Goal: Task Accomplishment & Management: Complete application form

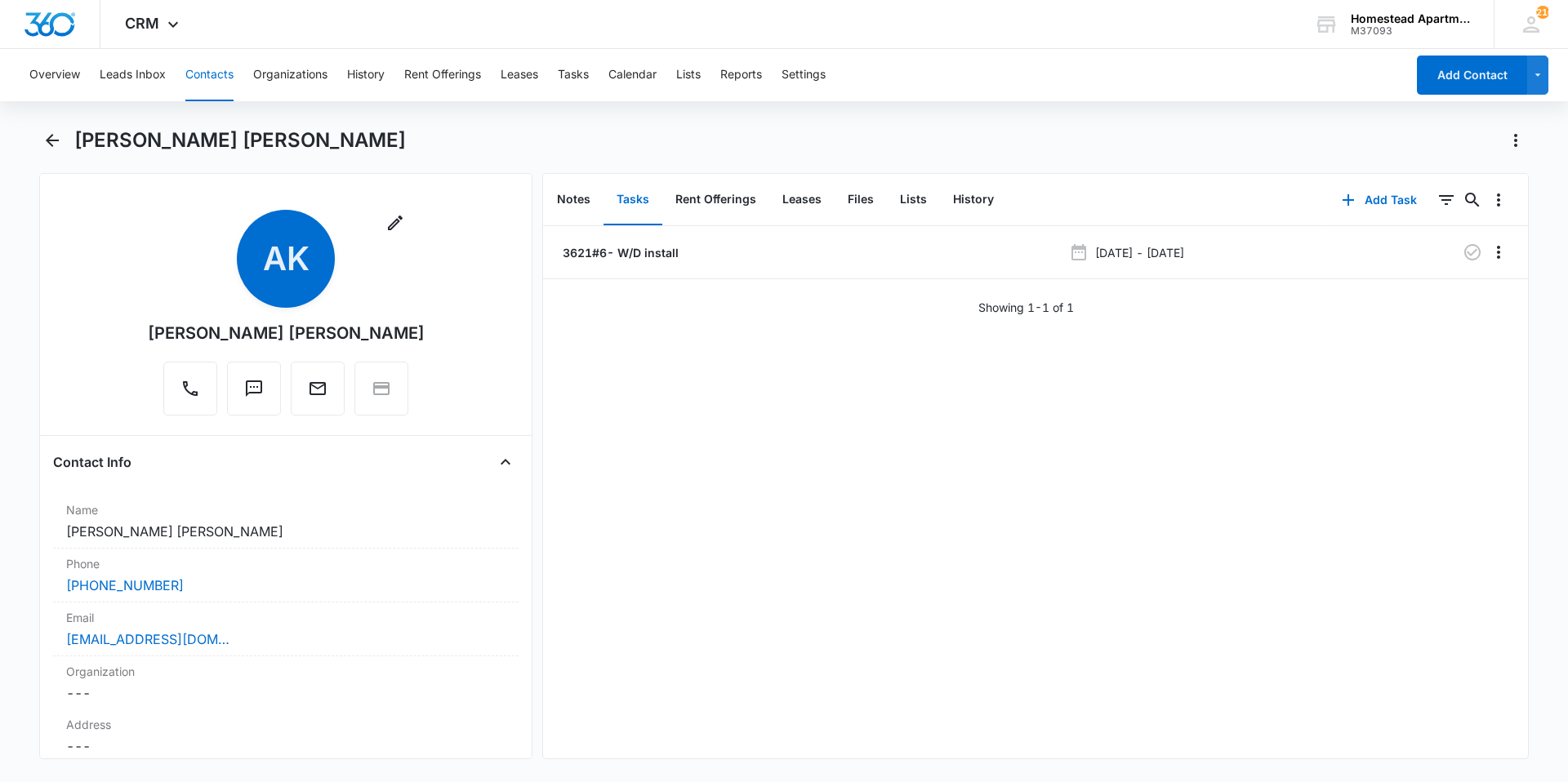
click at [215, 69] on button "Contacts" at bounding box center [209, 74] width 49 height 53
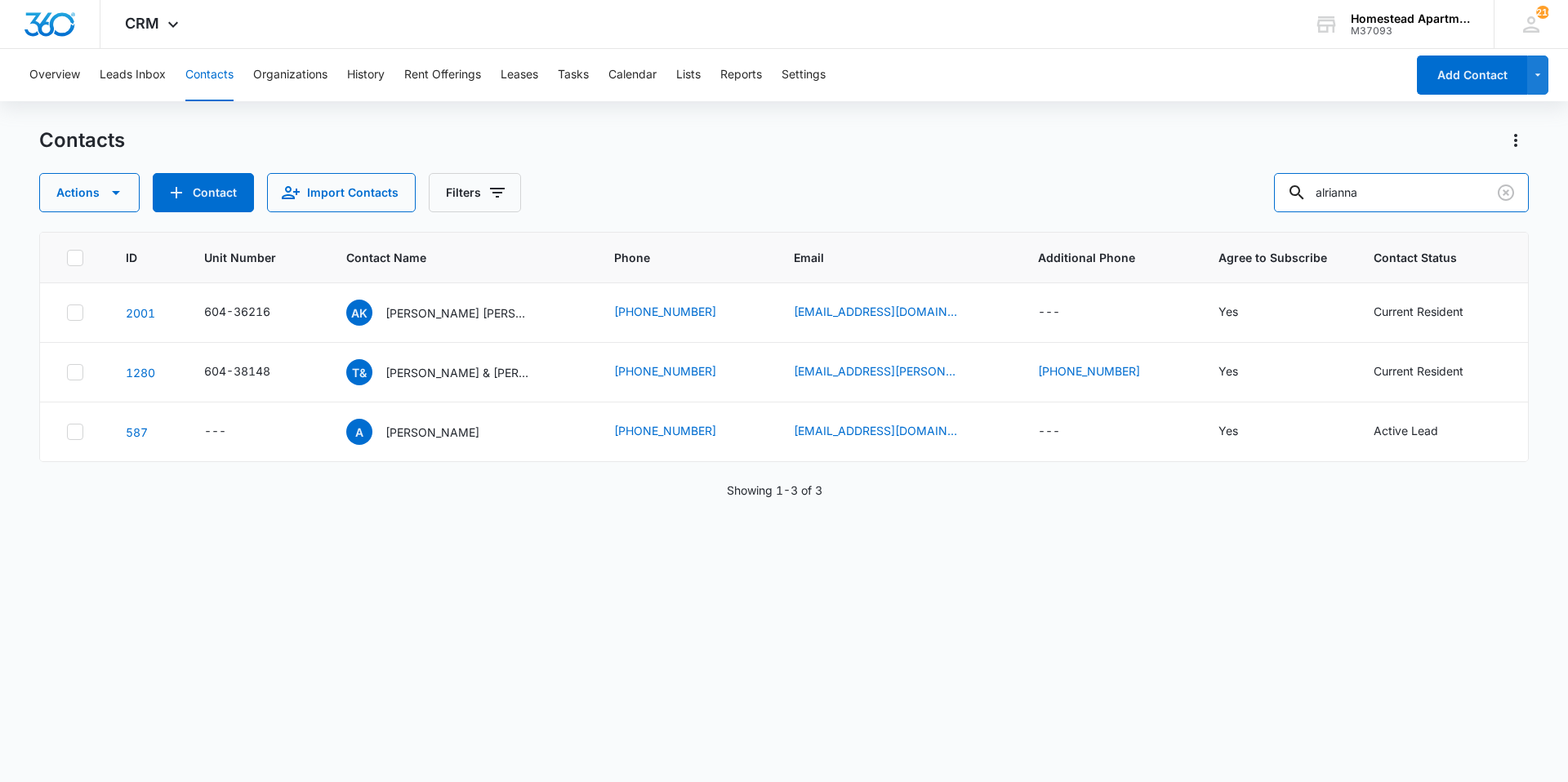
drag, startPoint x: 1403, startPoint y: 192, endPoint x: 1236, endPoint y: 207, distance: 167.7
click at [1236, 207] on div "Actions Contact Import Contacts Filters alrianna" at bounding box center [784, 193] width 1490 height 40
type input "[PERSON_NAME]"
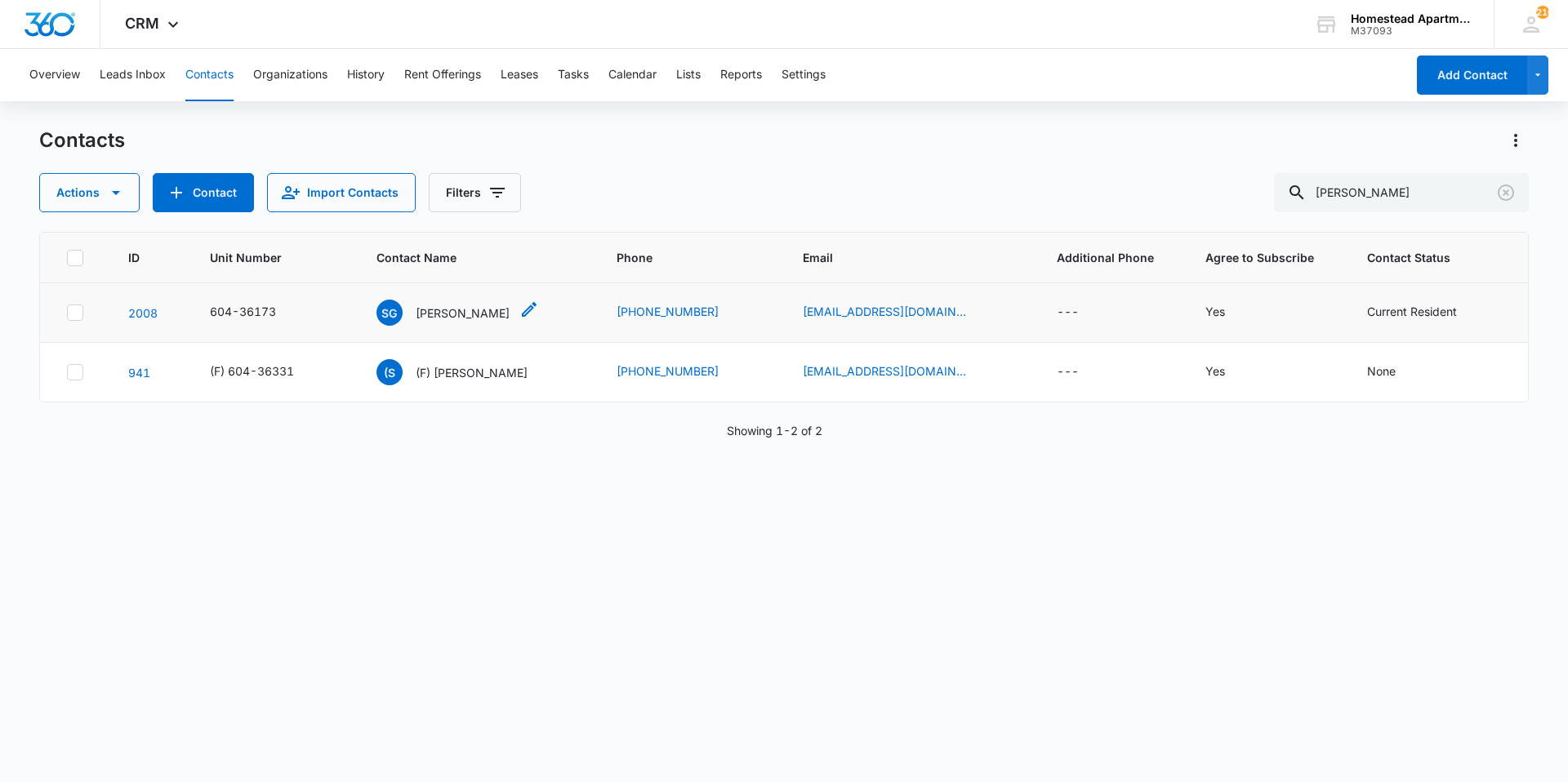
click at [465, 311] on p "[PERSON_NAME]" at bounding box center [462, 312] width 94 height 17
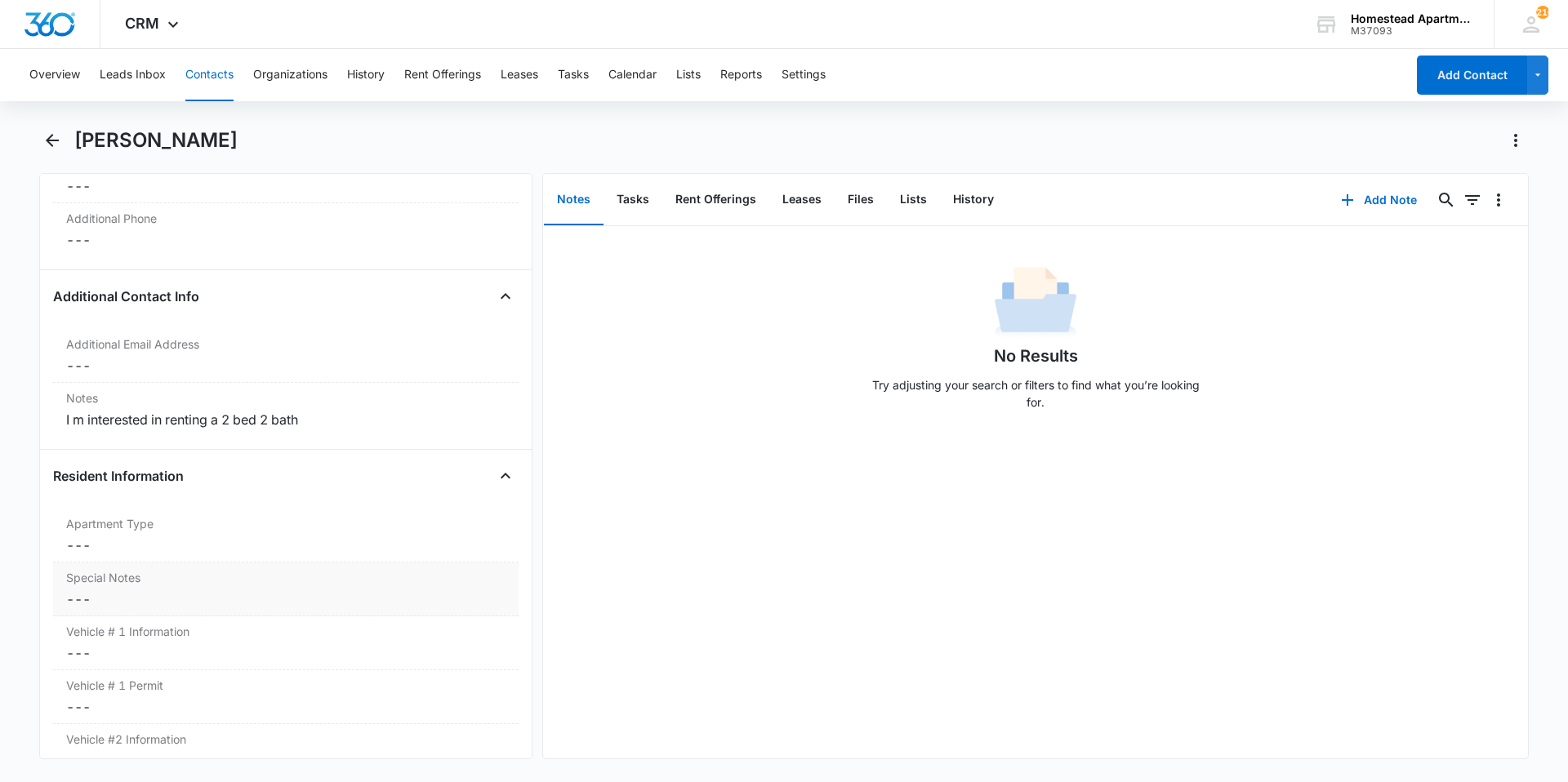
scroll to position [1389, 0]
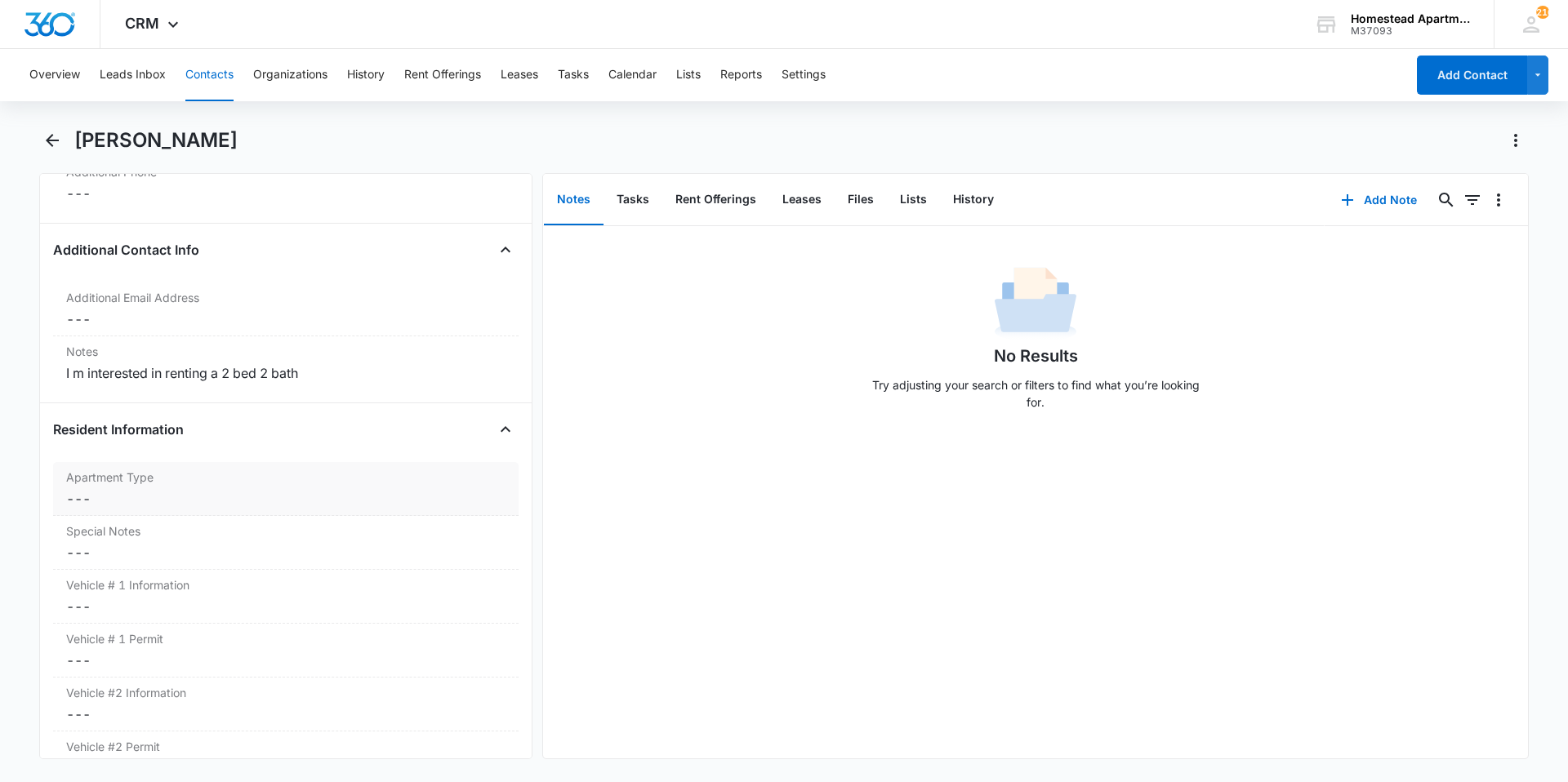
click at [168, 503] on dd "Cancel Save Changes ---" at bounding box center [285, 500] width 439 height 20
click at [486, 517] on div at bounding box center [492, 512] width 26 height 26
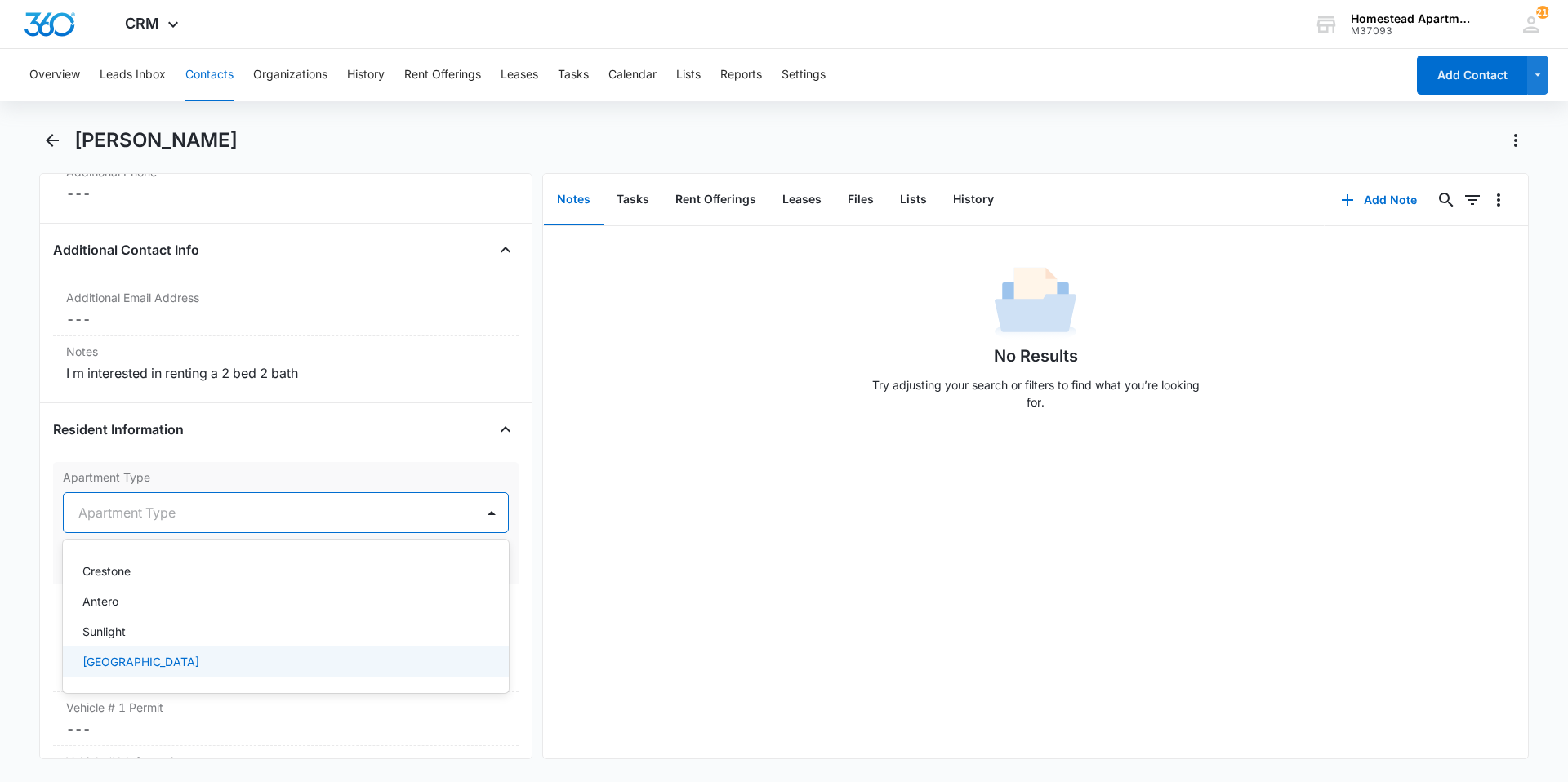
click at [347, 653] on div "[GEOGRAPHIC_DATA]" at bounding box center [283, 661] width 403 height 17
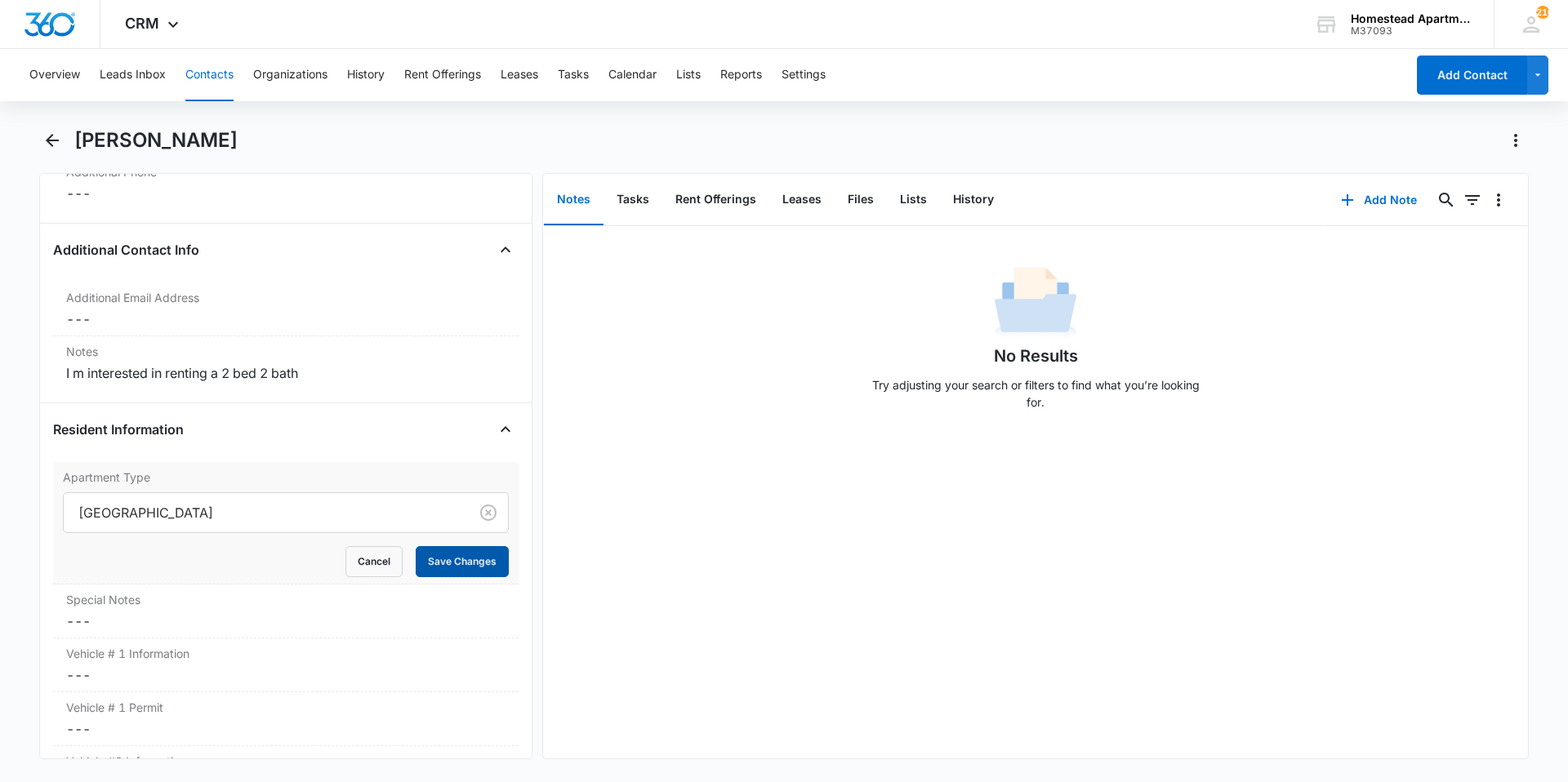
click at [433, 555] on button "Save Changes" at bounding box center [462, 561] width 93 height 31
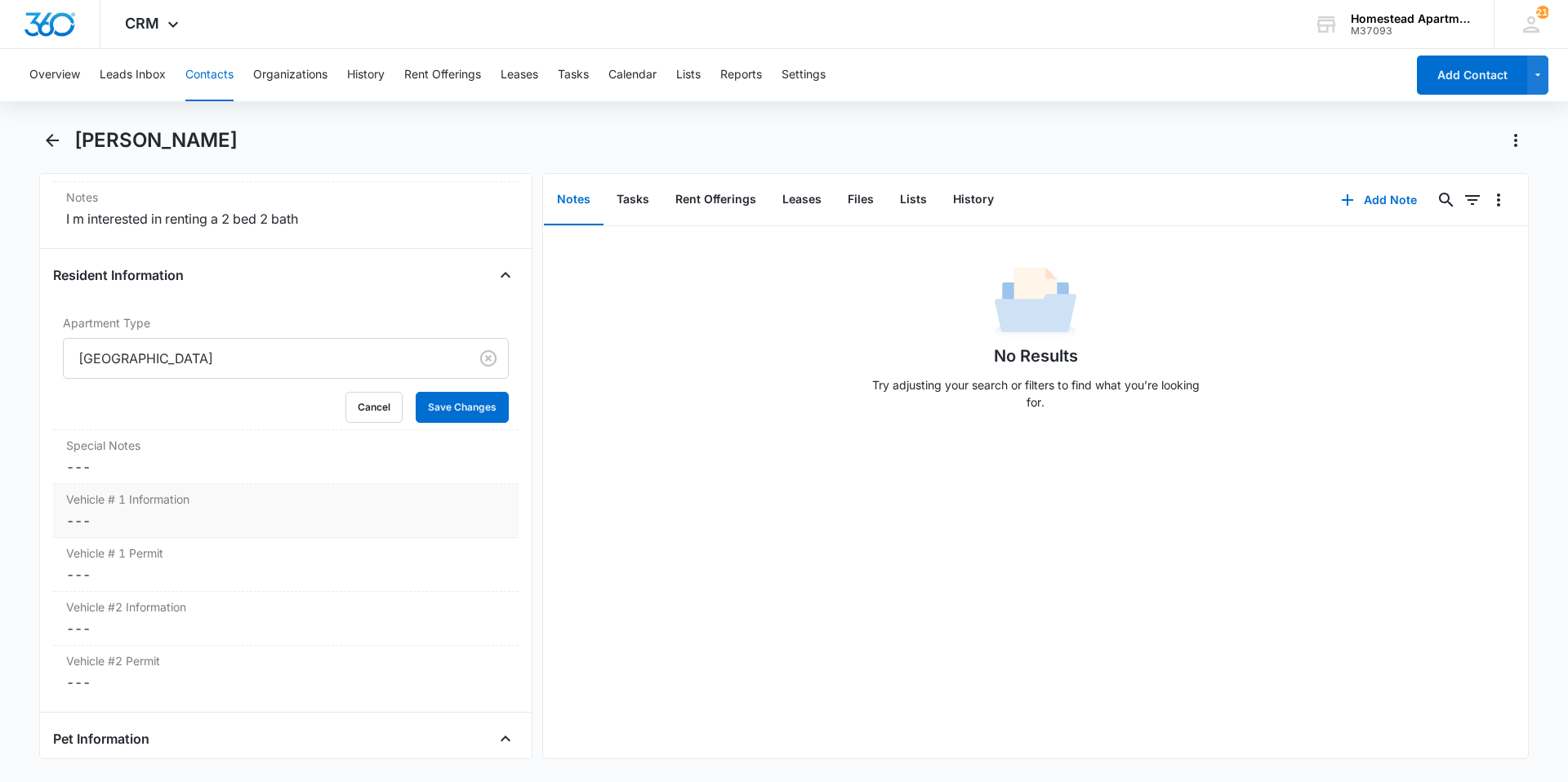
scroll to position [1552, 0]
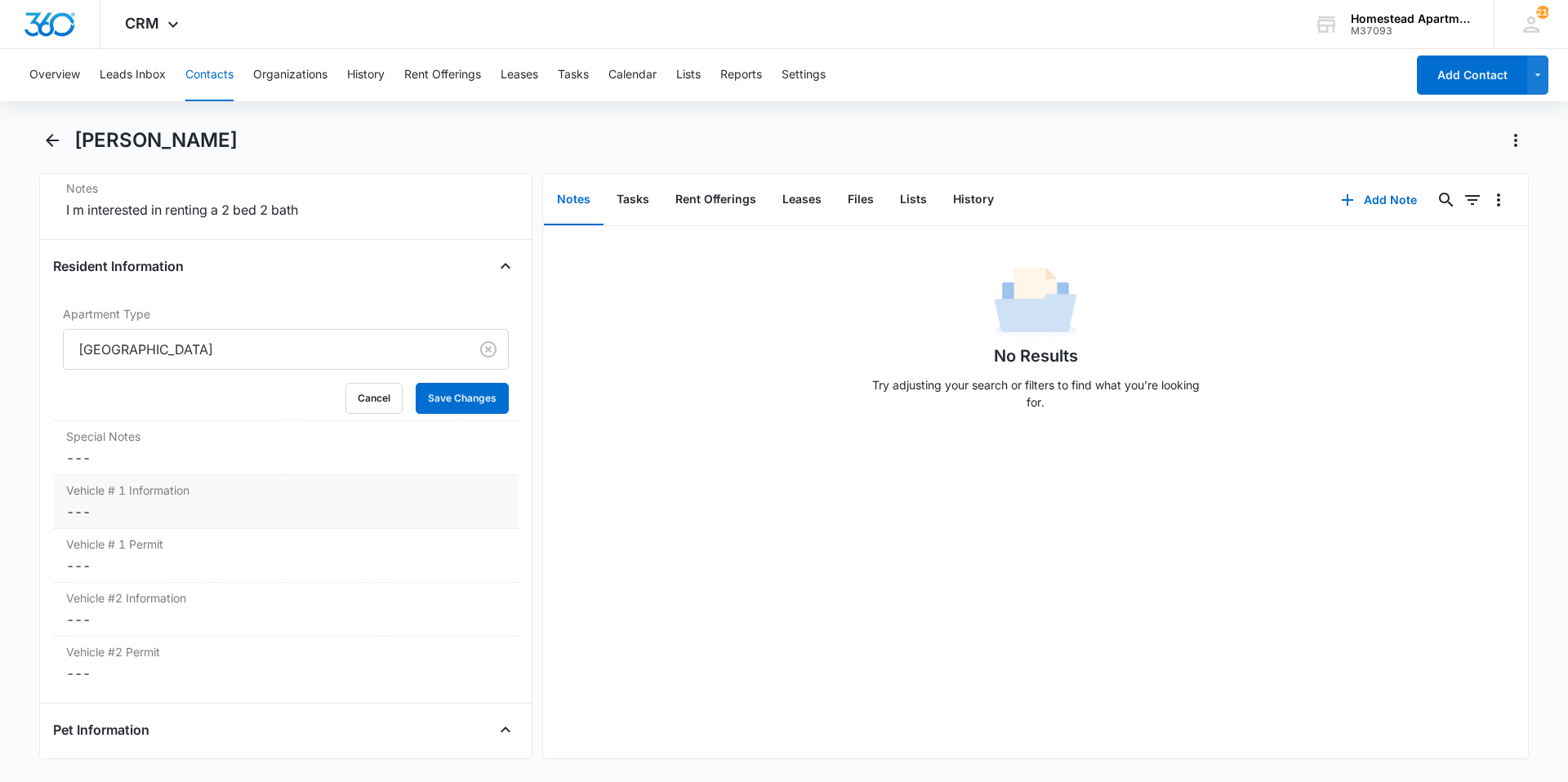
click at [228, 529] on div "Vehicle # 1 Permit Cancel Save Changes ---" at bounding box center [286, 556] width 466 height 54
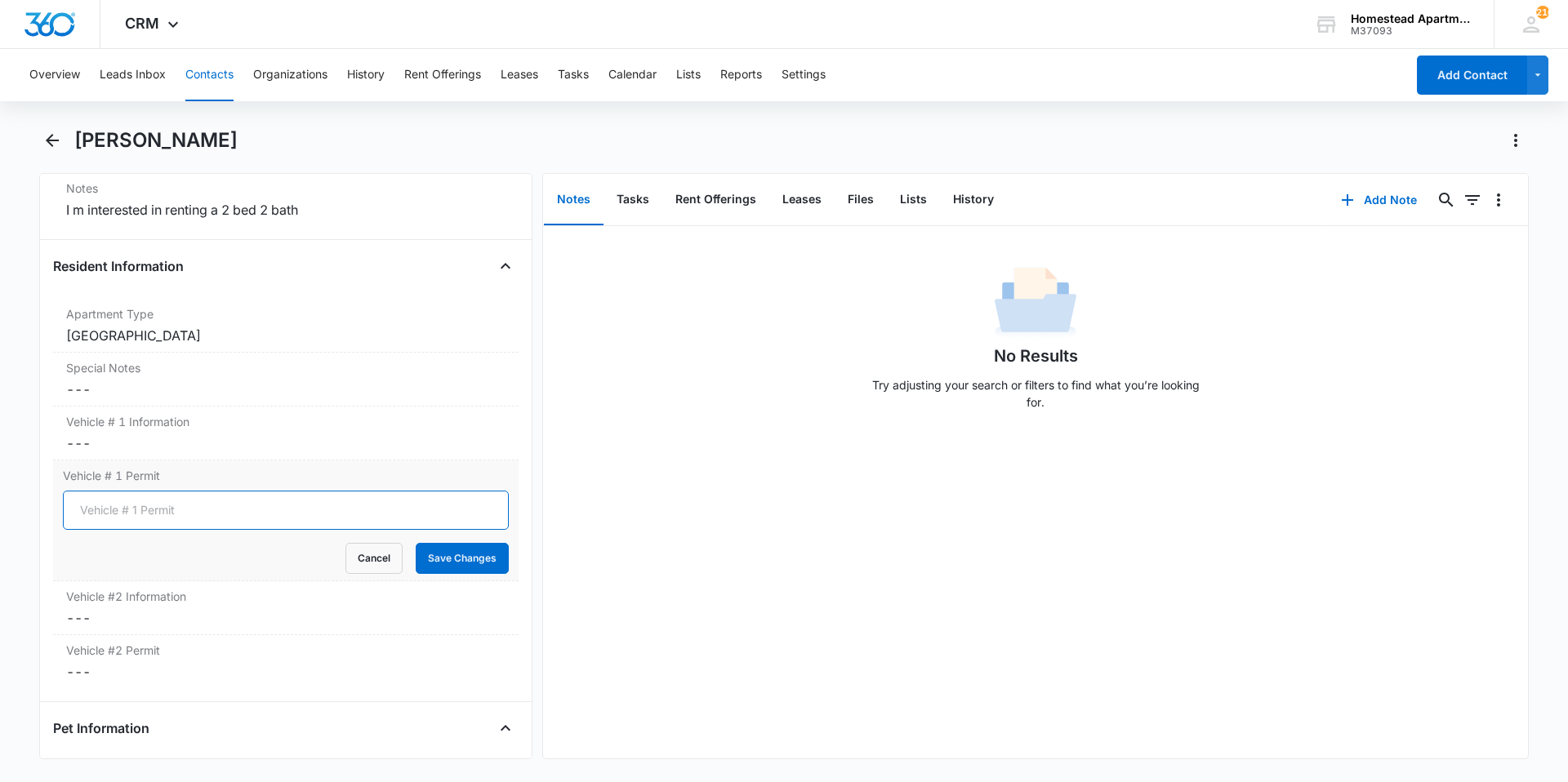
click at [230, 507] on input "Vehicle # 1 Permit" at bounding box center [285, 510] width 446 height 40
type input "7272"
click at [439, 547] on button "Save Changes" at bounding box center [462, 558] width 93 height 31
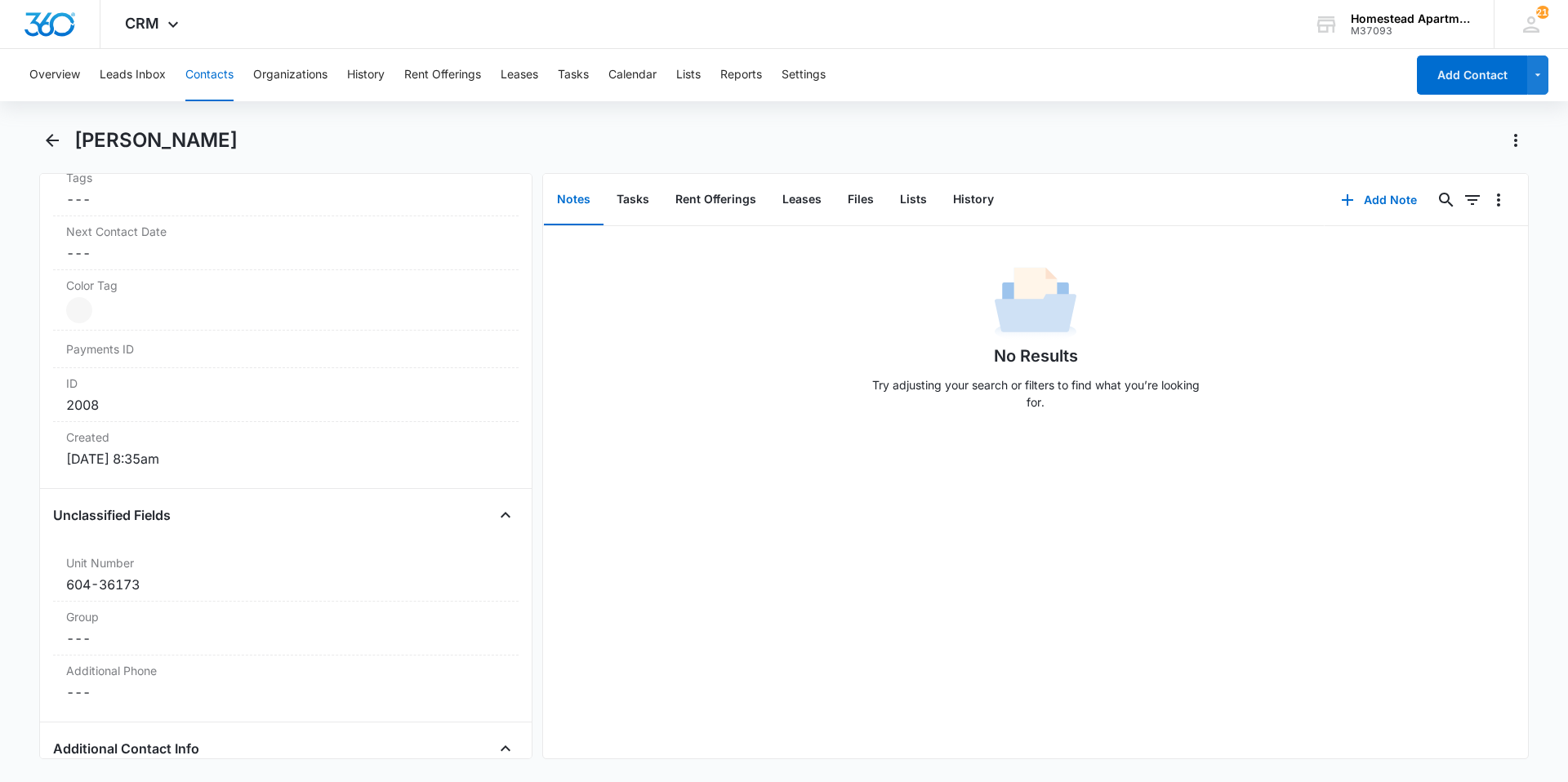
scroll to position [0, 0]
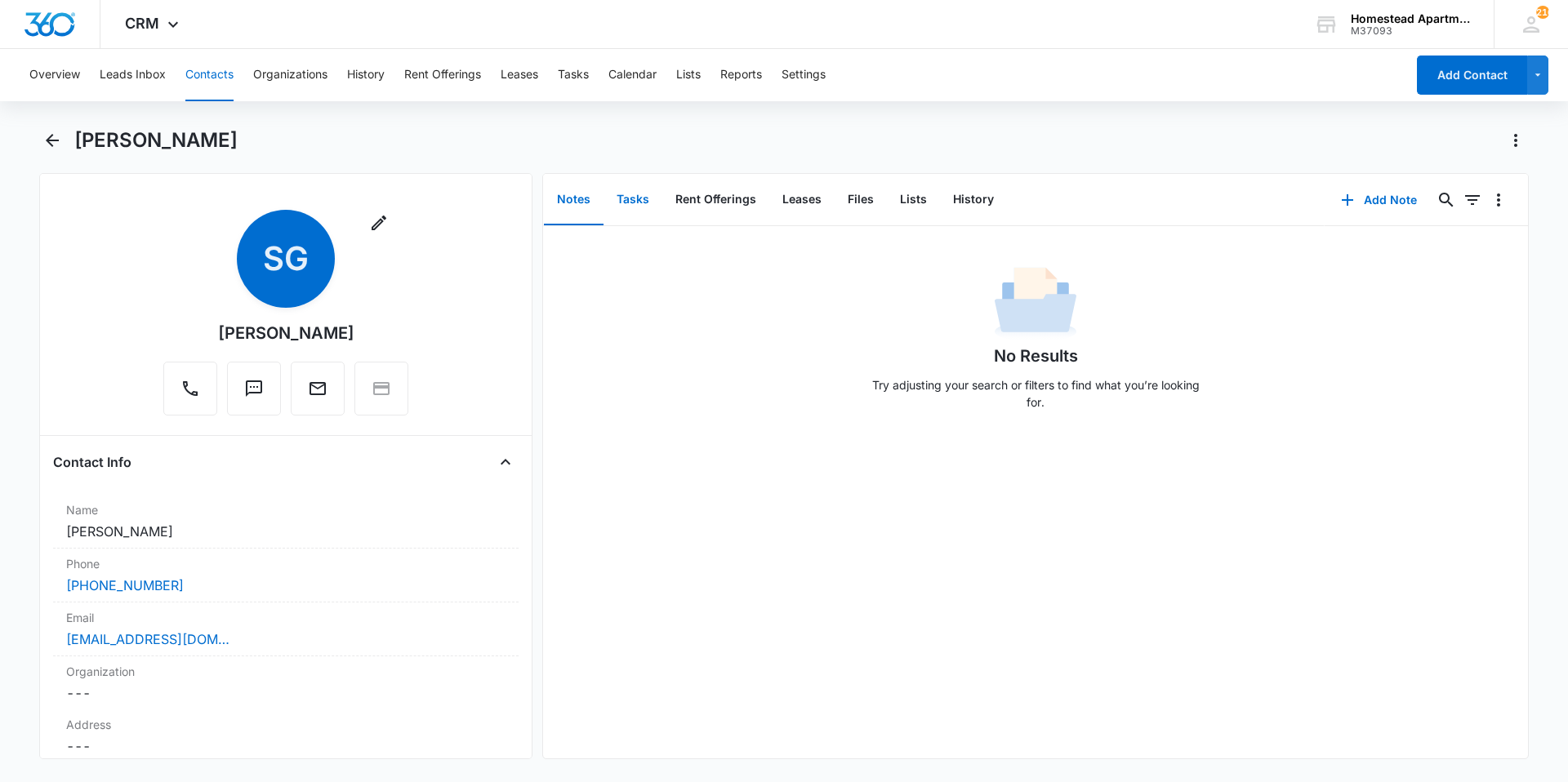
click at [634, 189] on button "Tasks" at bounding box center [632, 199] width 58 height 51
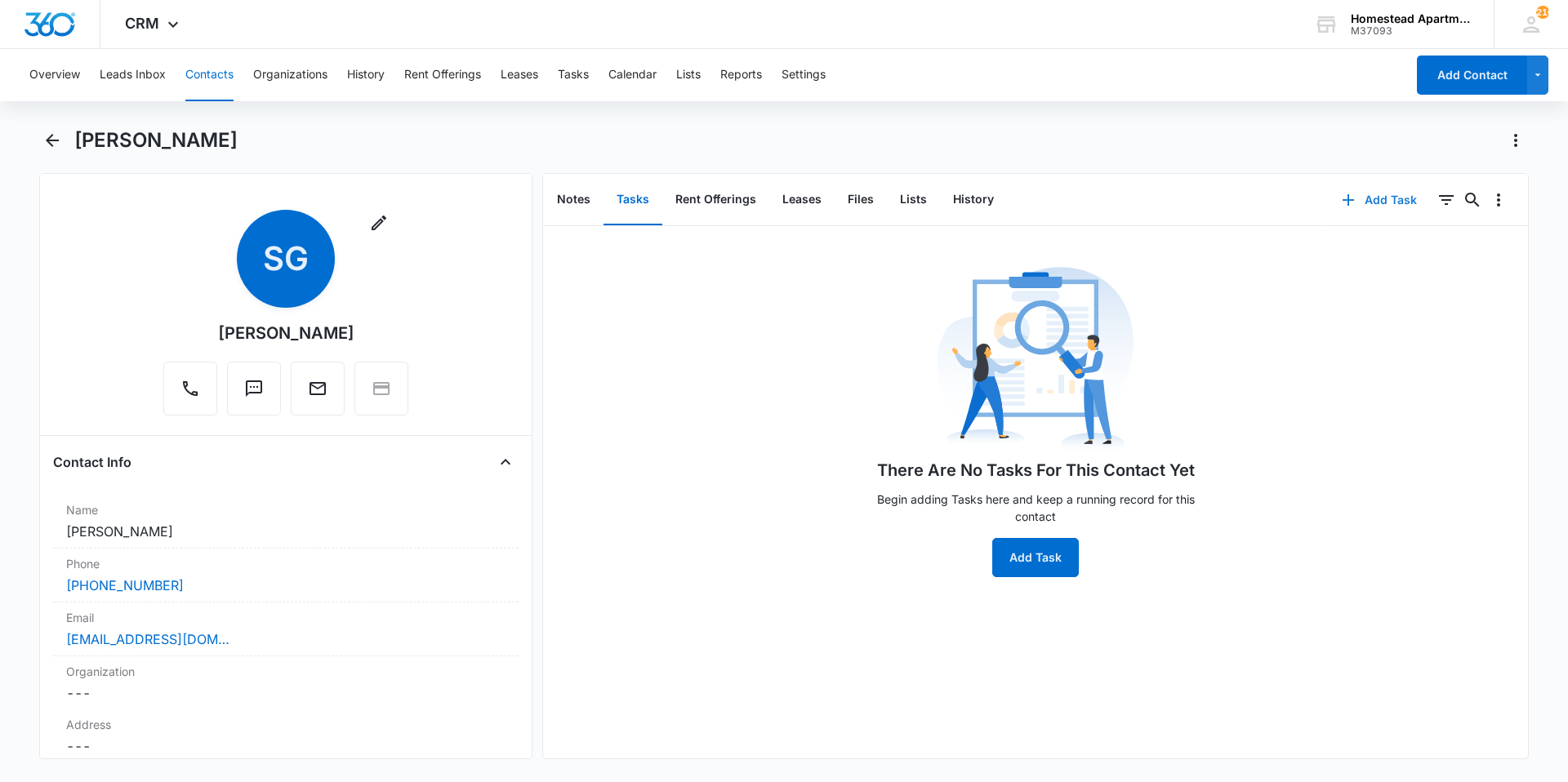
click at [1348, 201] on button "Add Task" at bounding box center [1379, 200] width 108 height 40
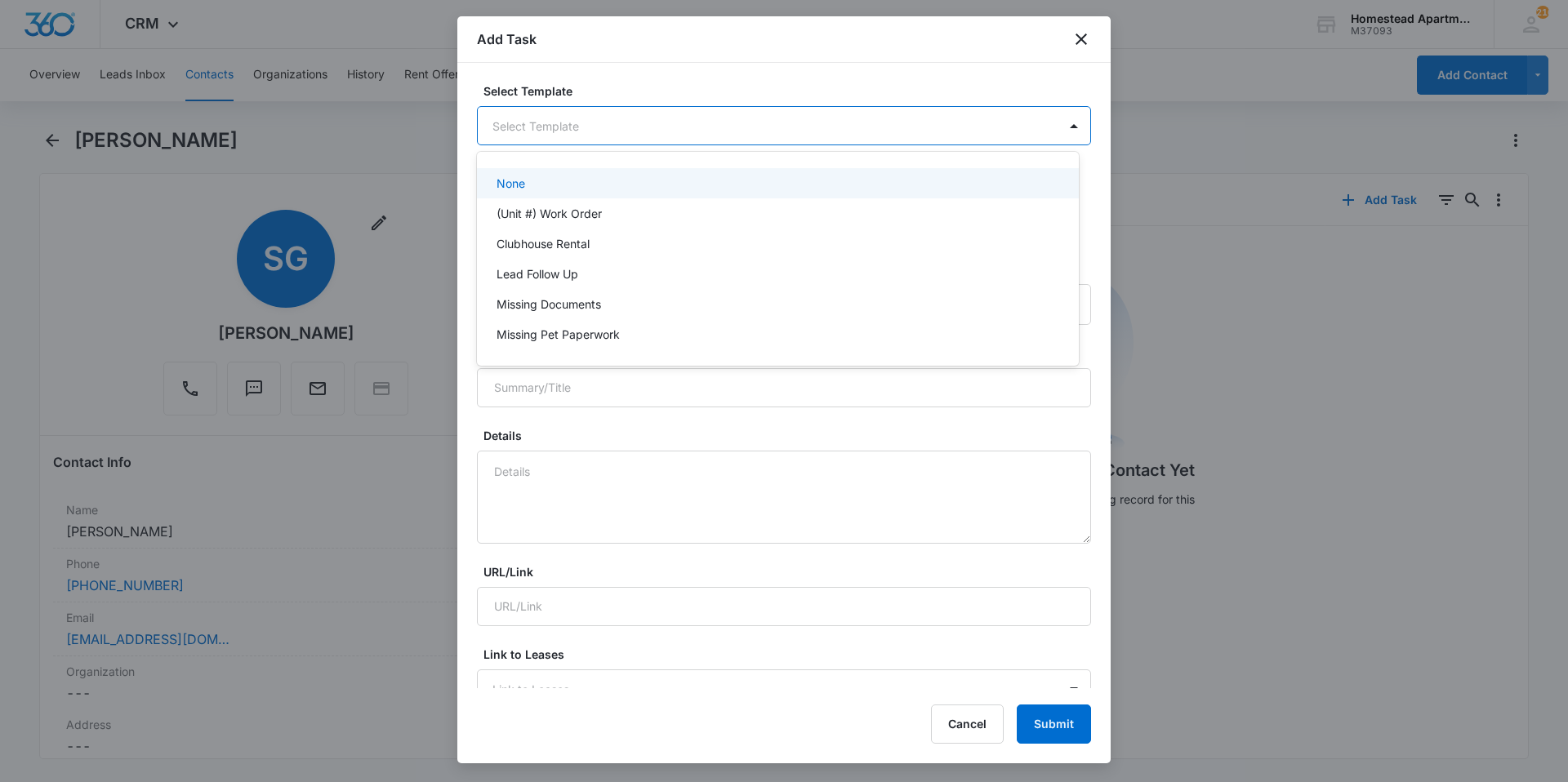
click at [671, 132] on body "CRM Apps Reputation Websites Forms CRM Email Social Content Intelligence Files …" at bounding box center [784, 391] width 1568 height 782
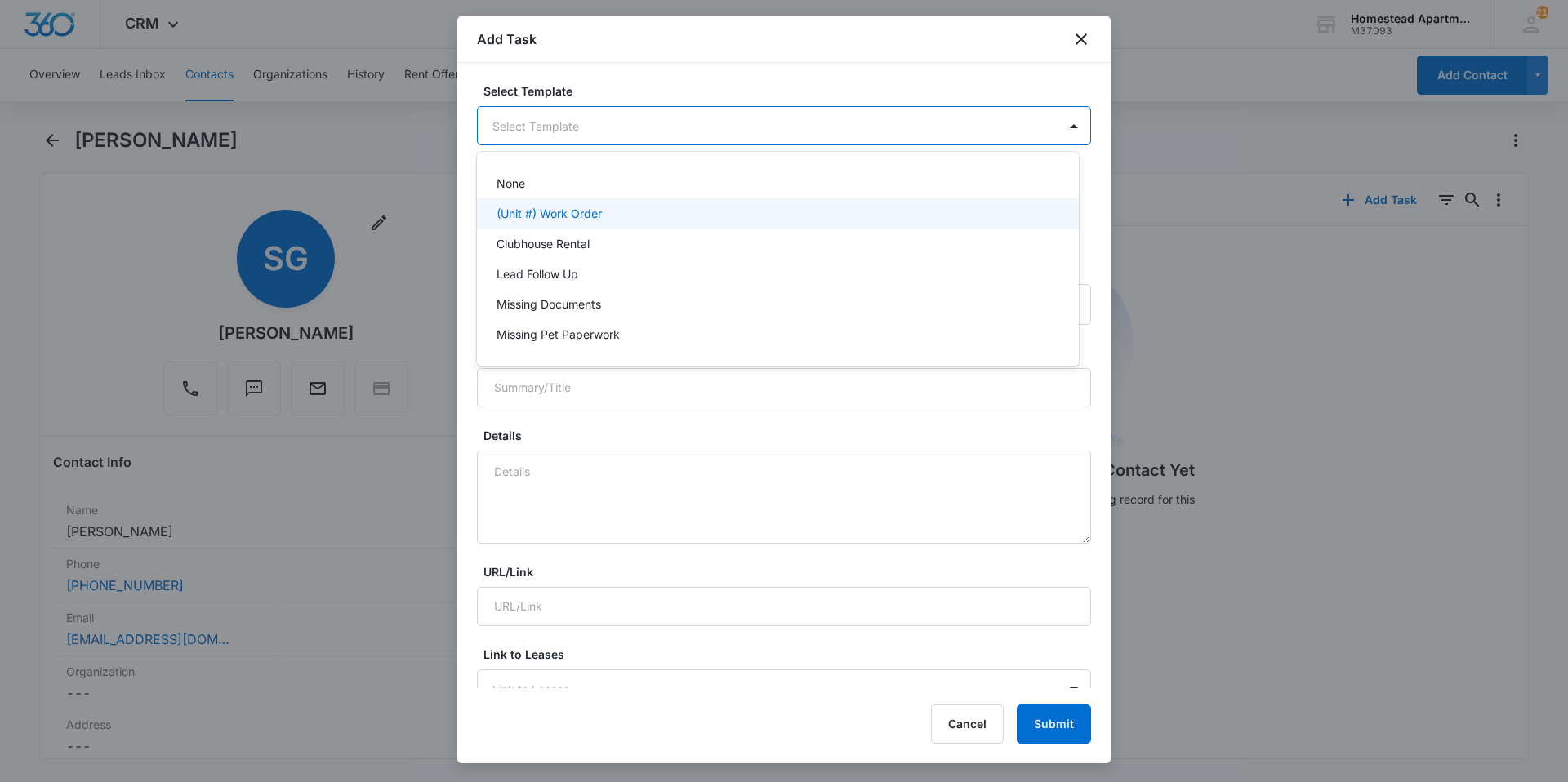
click at [631, 213] on div "(Unit #) Work Order" at bounding box center [776, 213] width 559 height 17
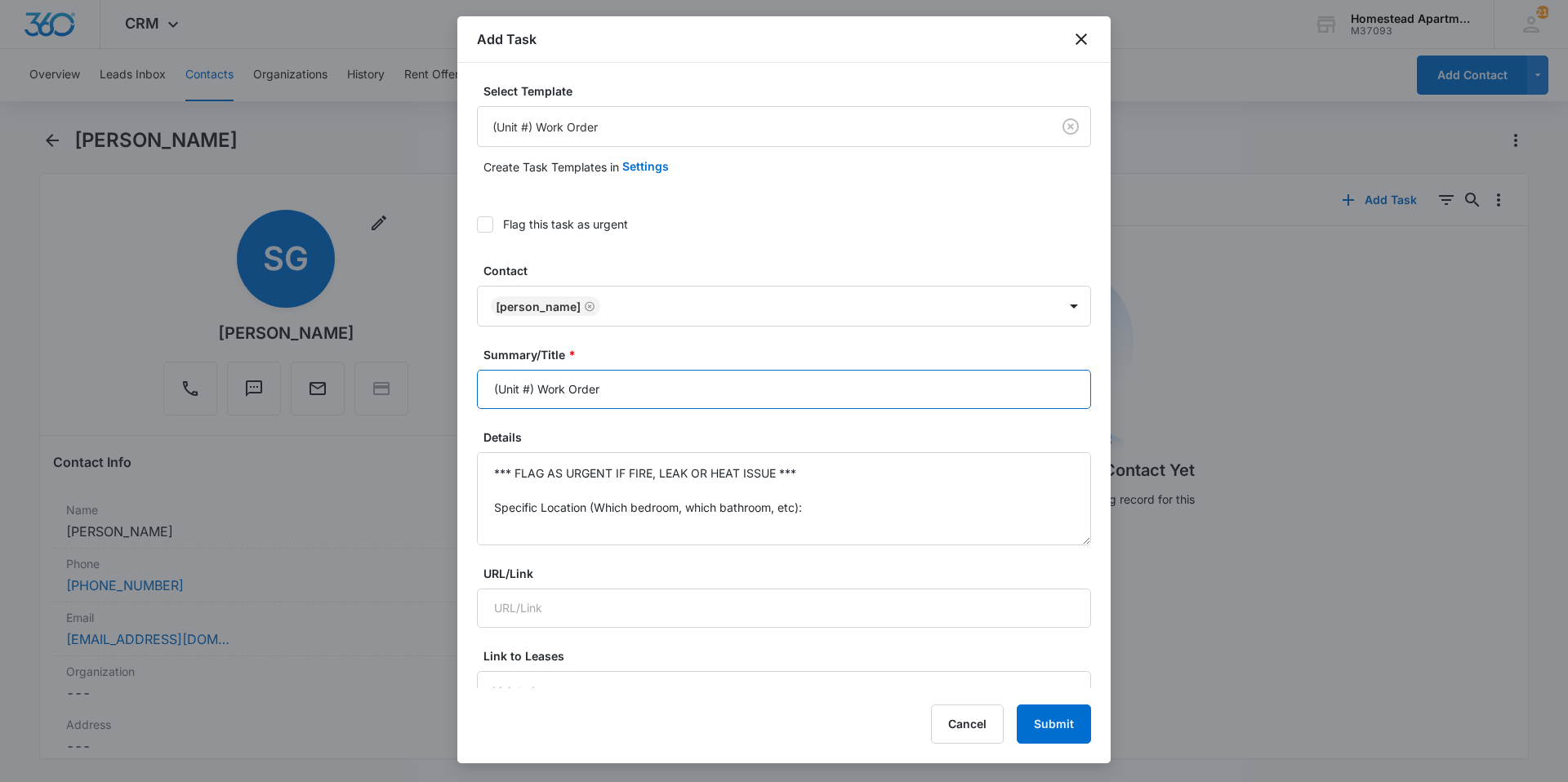
drag, startPoint x: 638, startPoint y: 385, endPoint x: 462, endPoint y: 384, distance: 176.0
click at [462, 384] on div "Select Template (Unit #) Work Order Create Task Templates in Settings Flag this…" at bounding box center [783, 375] width 653 height 625
type input "3617#3 W/O W/D removal"
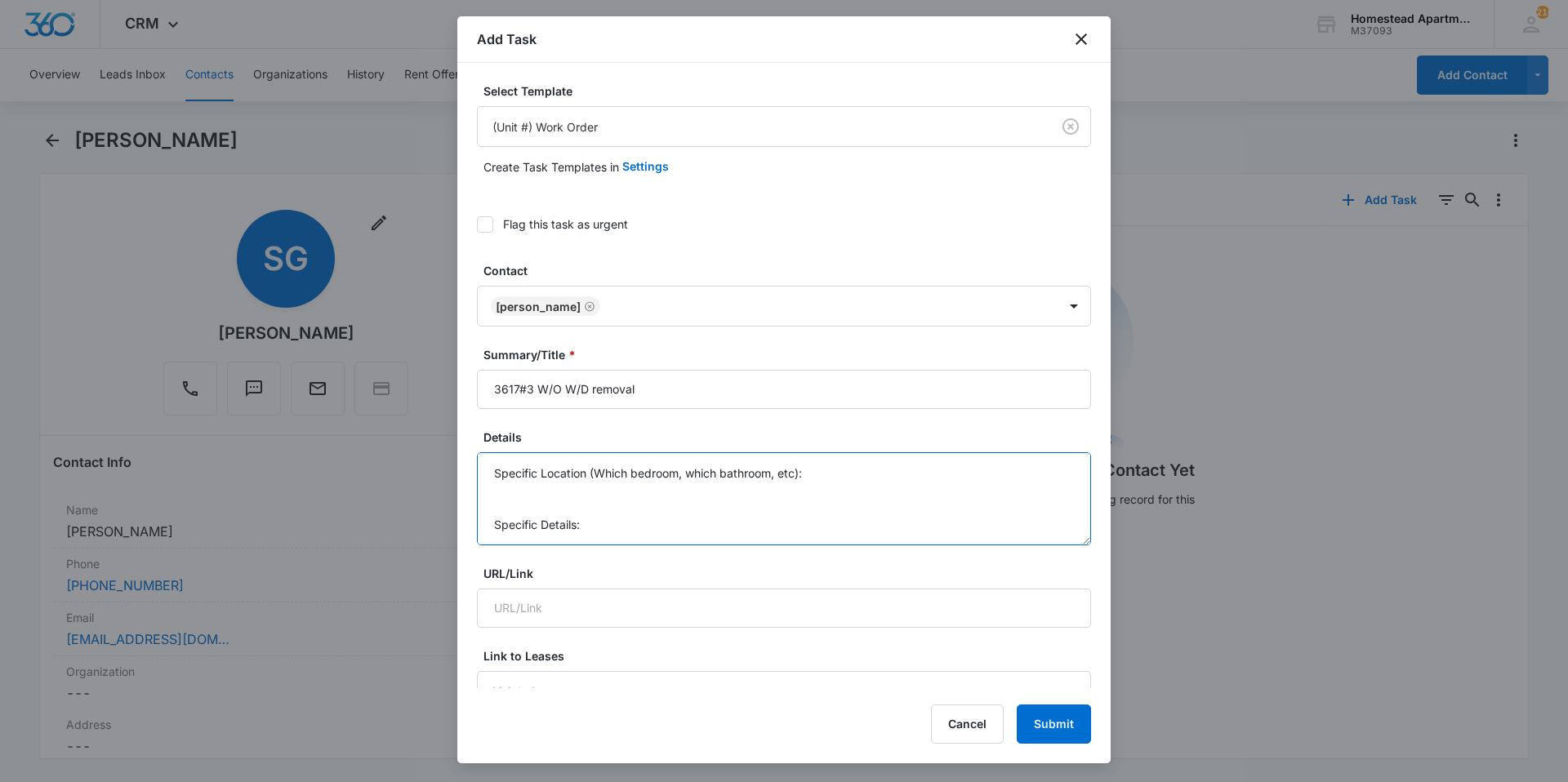
drag, startPoint x: 495, startPoint y: 471, endPoint x: 971, endPoint y: 654, distance: 510.0
type textarea "S"
type textarea "Make sure the Washer and Dryer are removed, Mainboard says there is not one uni…"
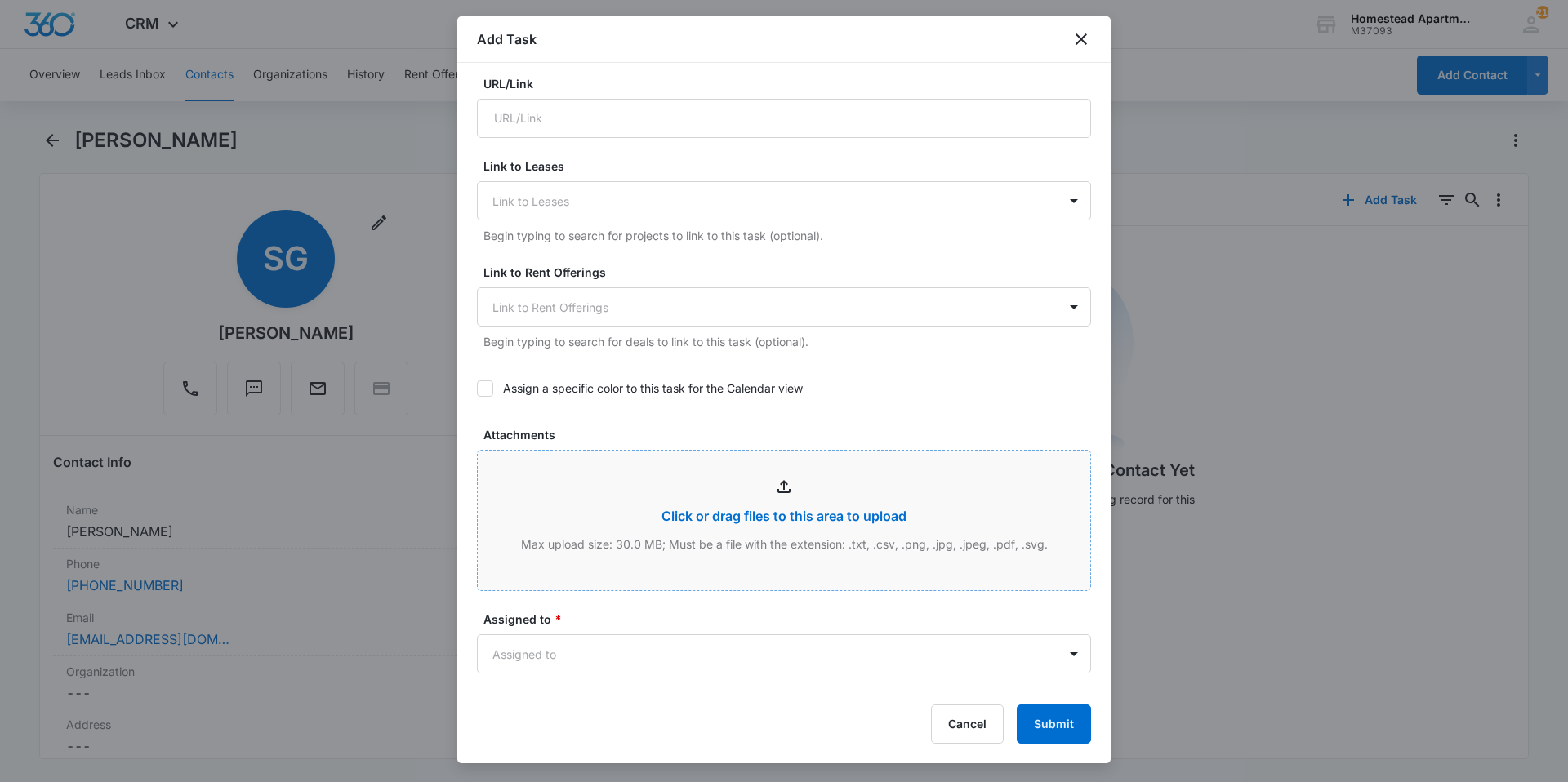
scroll to position [735, 0]
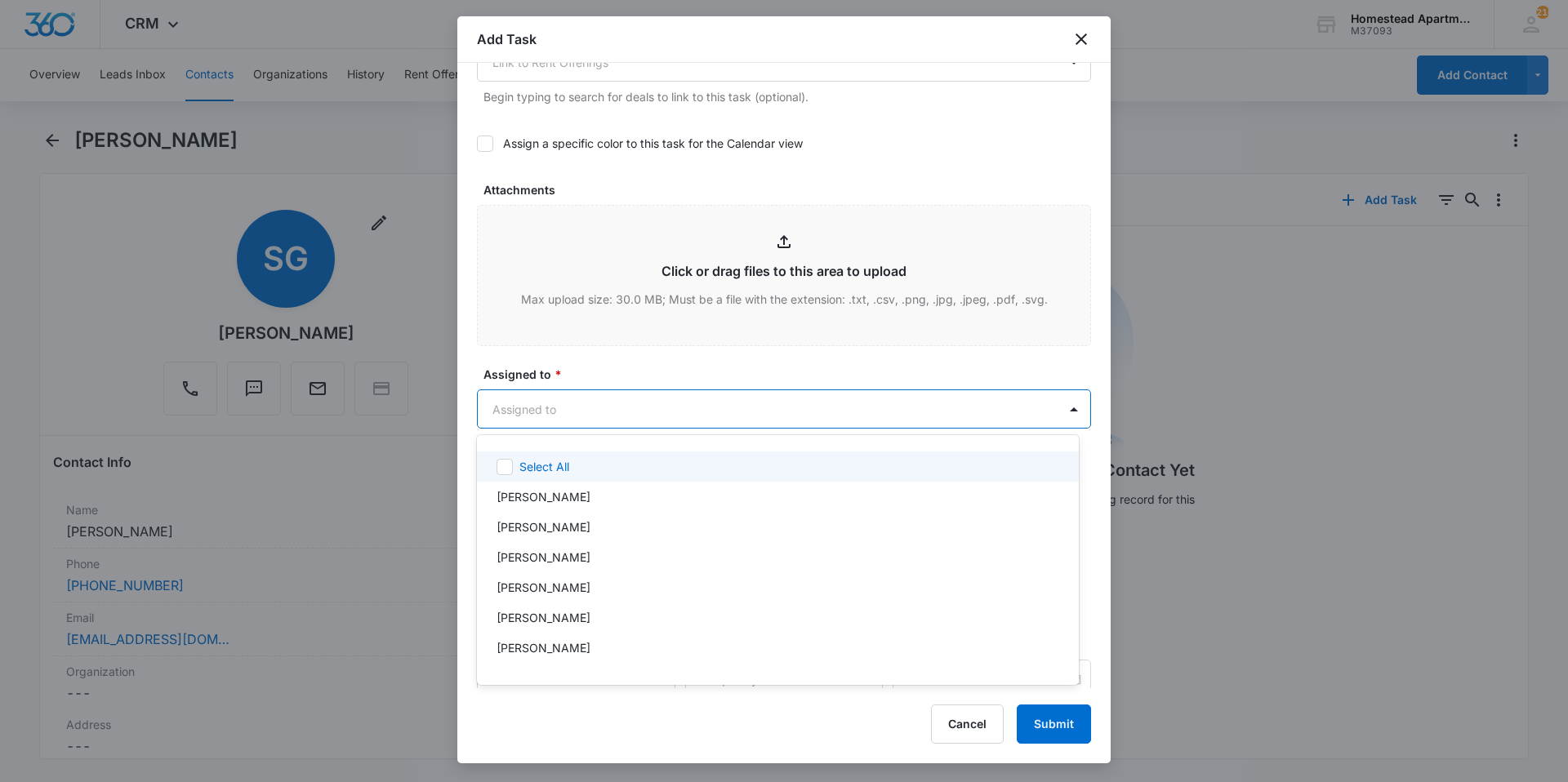
click at [647, 410] on body "CRM Apps Reputation Websites Forms CRM Email Social Content Intelligence Files …" at bounding box center [784, 391] width 1568 height 782
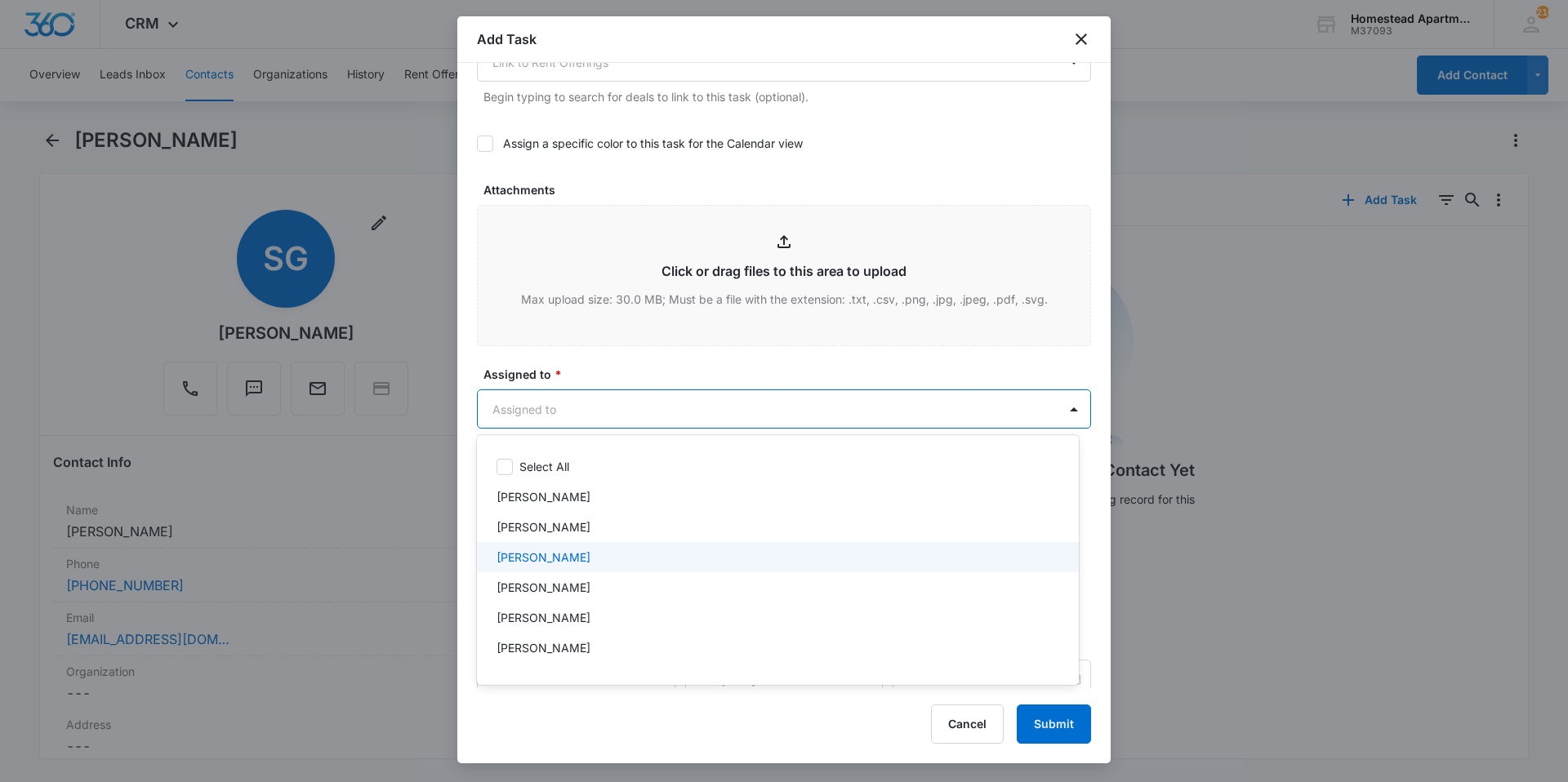
click at [617, 565] on div "[PERSON_NAME]" at bounding box center [776, 557] width 559 height 17
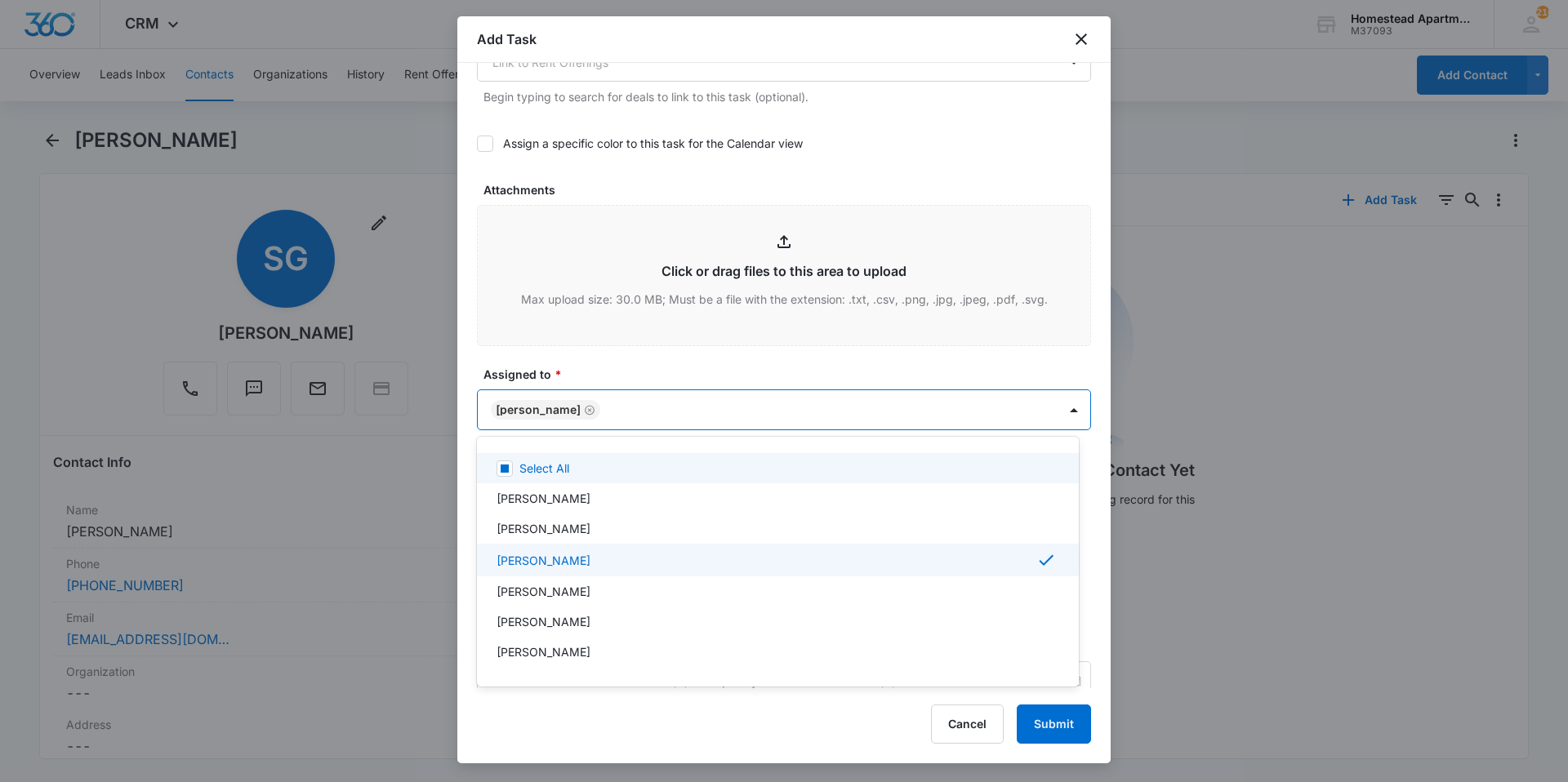
click at [756, 361] on div at bounding box center [784, 391] width 1568 height 782
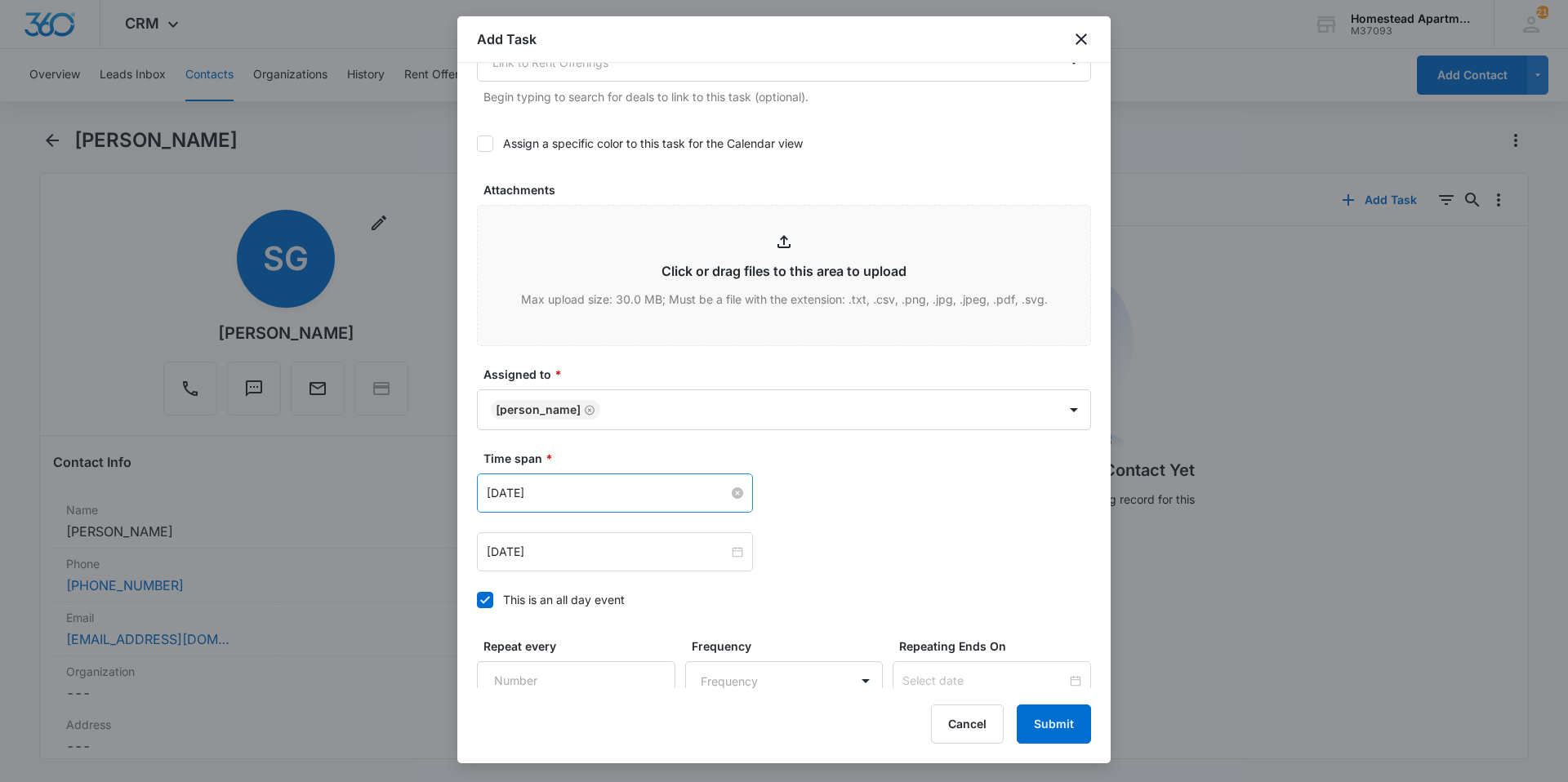
click at [658, 485] on input "[DATE]" at bounding box center [608, 494] width 242 height 18
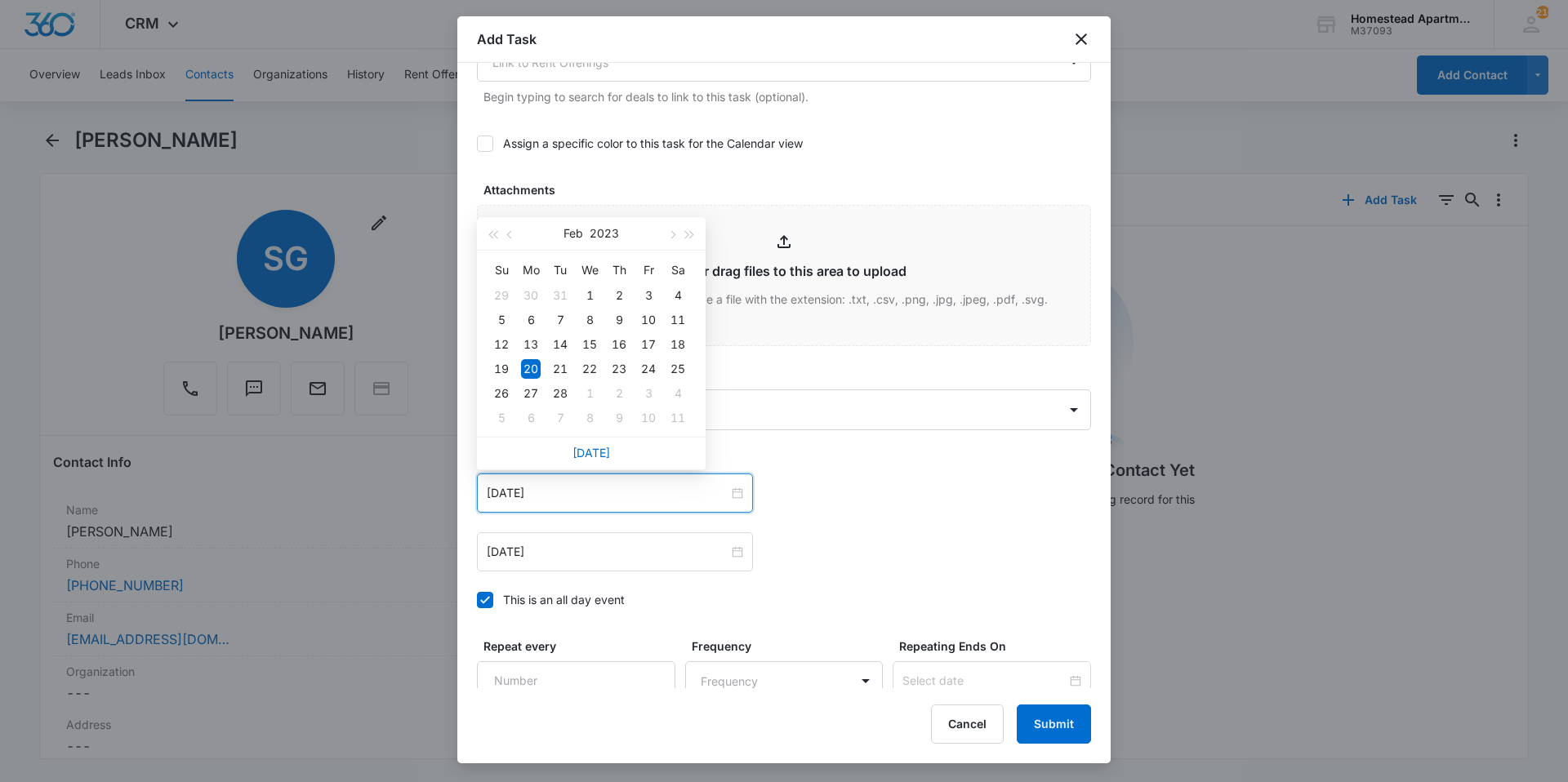
click at [611, 452] on div "[DATE]" at bounding box center [591, 453] width 229 height 33
click at [592, 449] on link "[DATE]" at bounding box center [592, 453] width 38 height 14
type input "[DATE]"
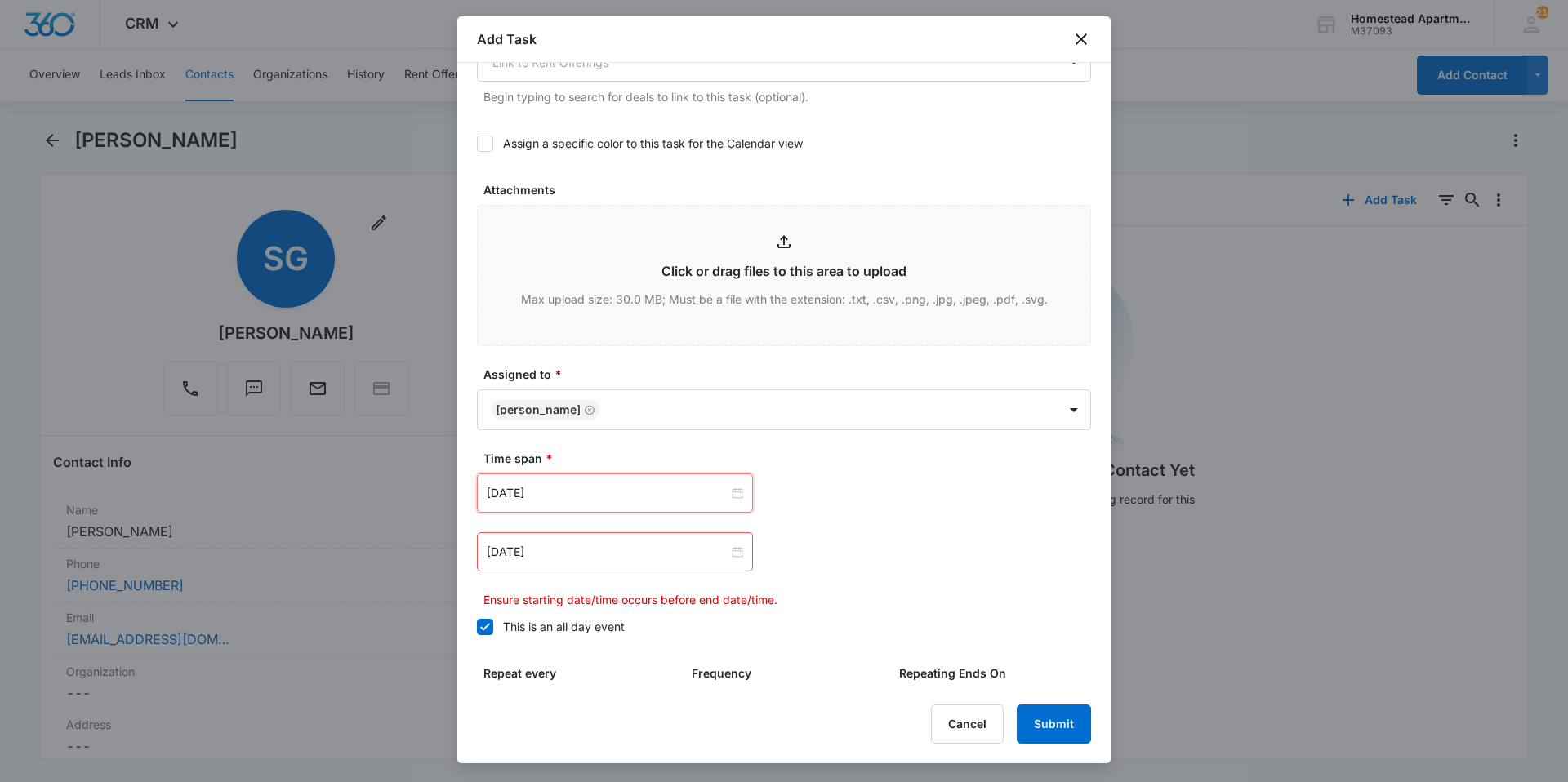
click at [872, 477] on div "[DATE] [DATE] Su Mo Tu We Th Fr Sa 28 29 30 1 2 3 4 5 6 7 8 9 10 11 12 13 14 15…" at bounding box center [784, 494] width 615 height 40
click at [564, 557] on input "[DATE]" at bounding box center [608, 552] width 242 height 18
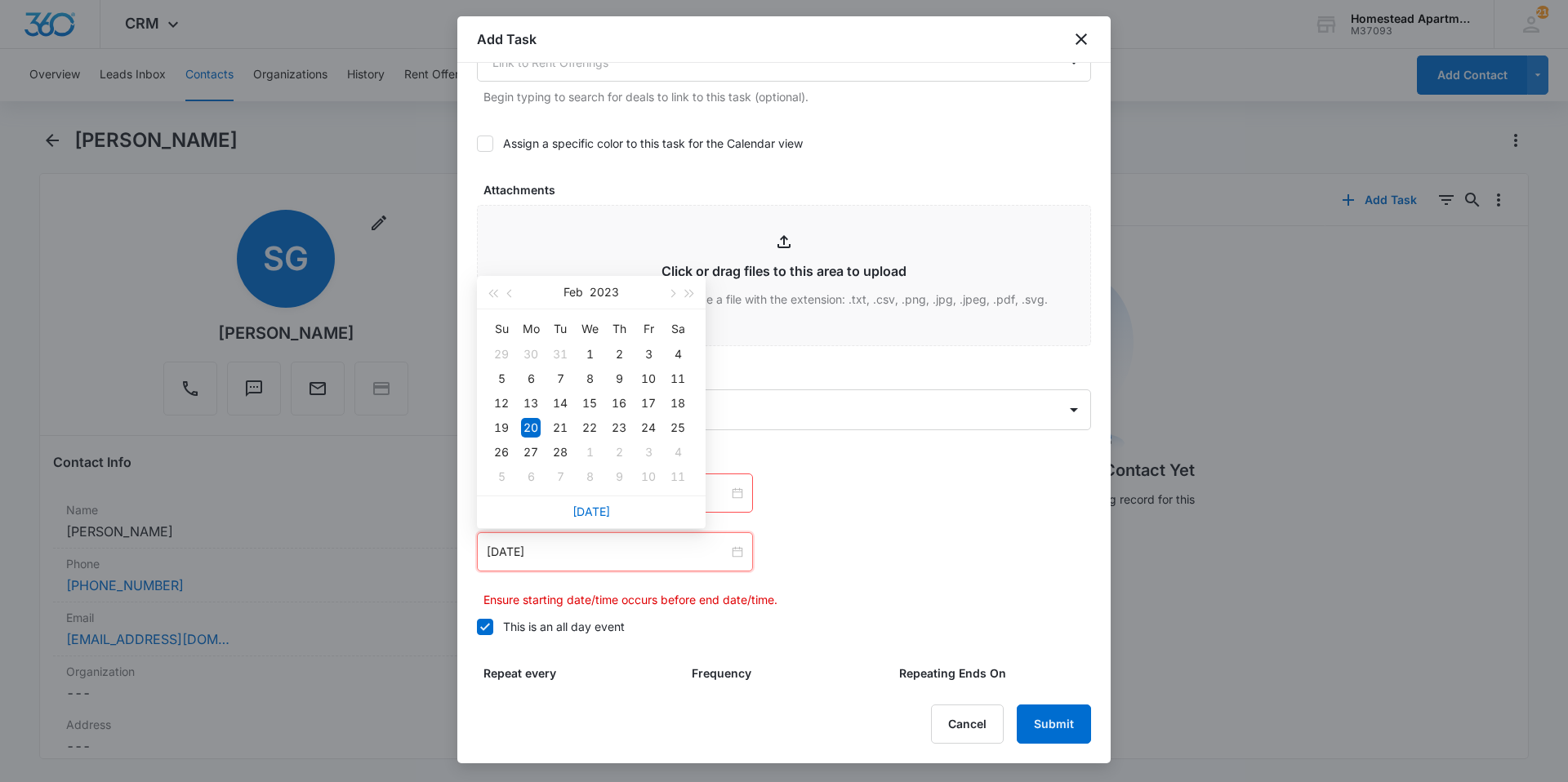
click at [573, 503] on div "[DATE]" at bounding box center [591, 511] width 229 height 33
click at [591, 512] on link "[DATE]" at bounding box center [592, 511] width 38 height 14
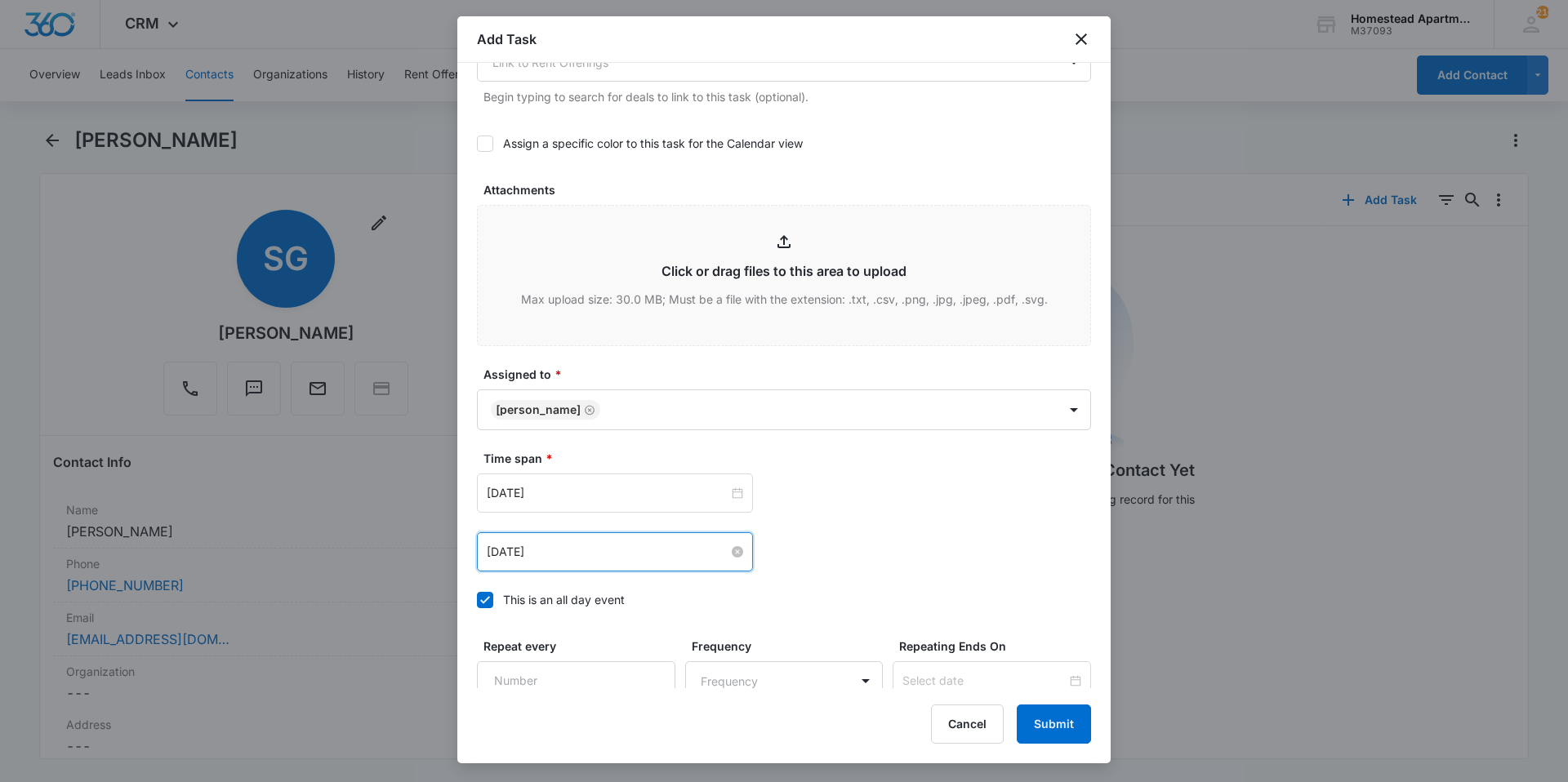
click at [581, 547] on input "[DATE]" at bounding box center [608, 552] width 242 height 18
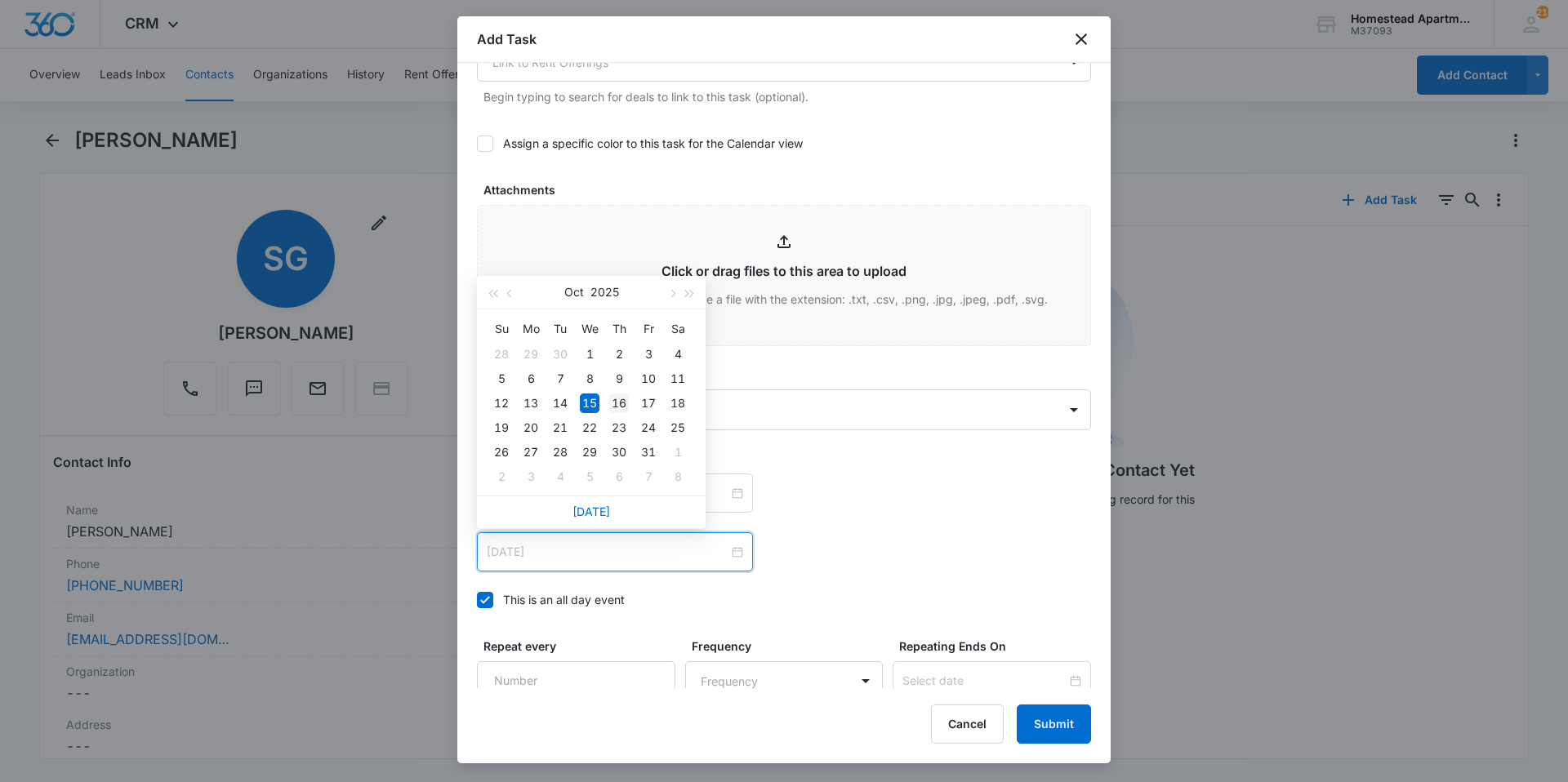
click at [633, 394] on td "16" at bounding box center [619, 403] width 30 height 25
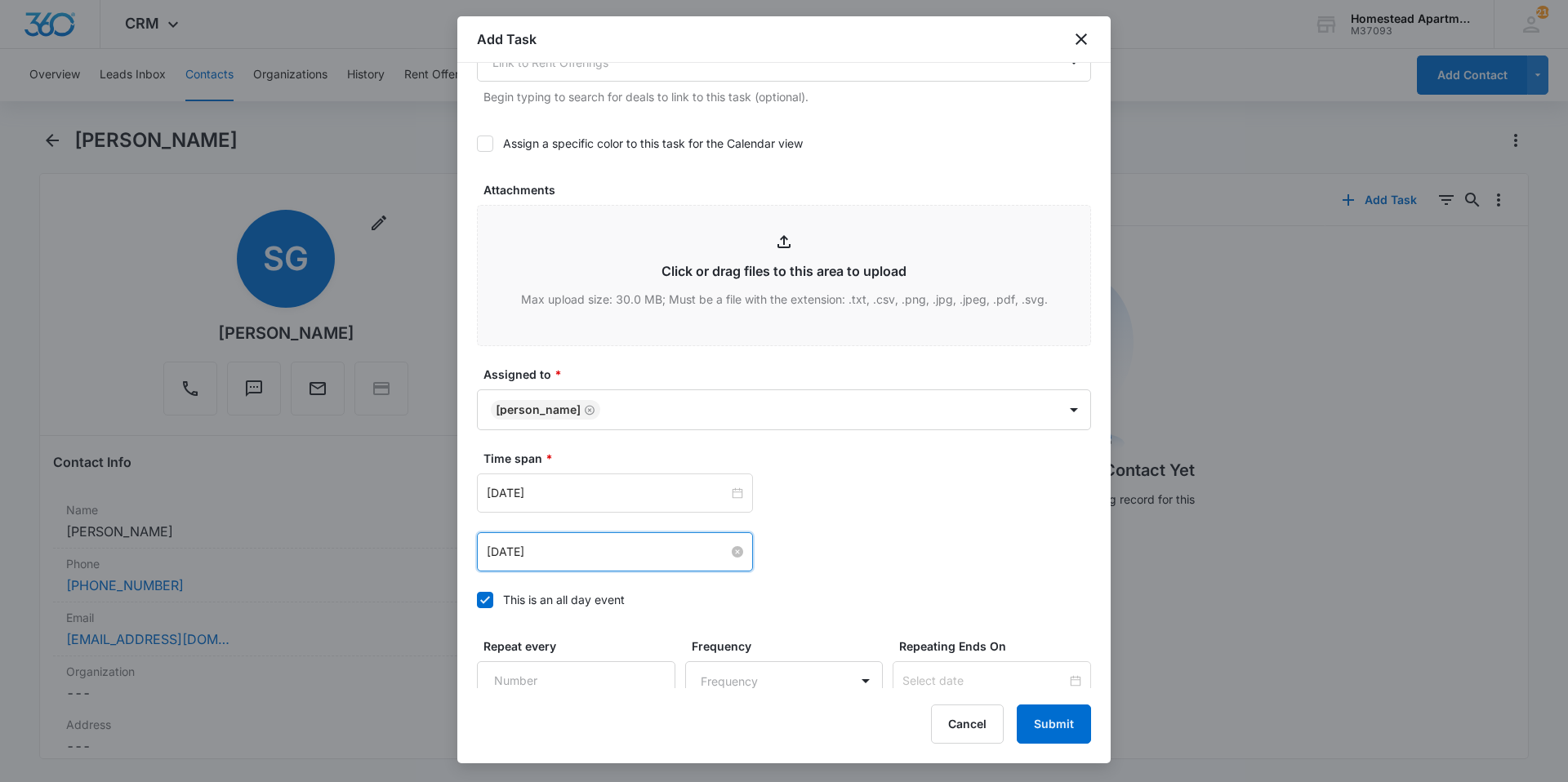
click at [634, 546] on input "[DATE]" at bounding box center [608, 552] width 242 height 18
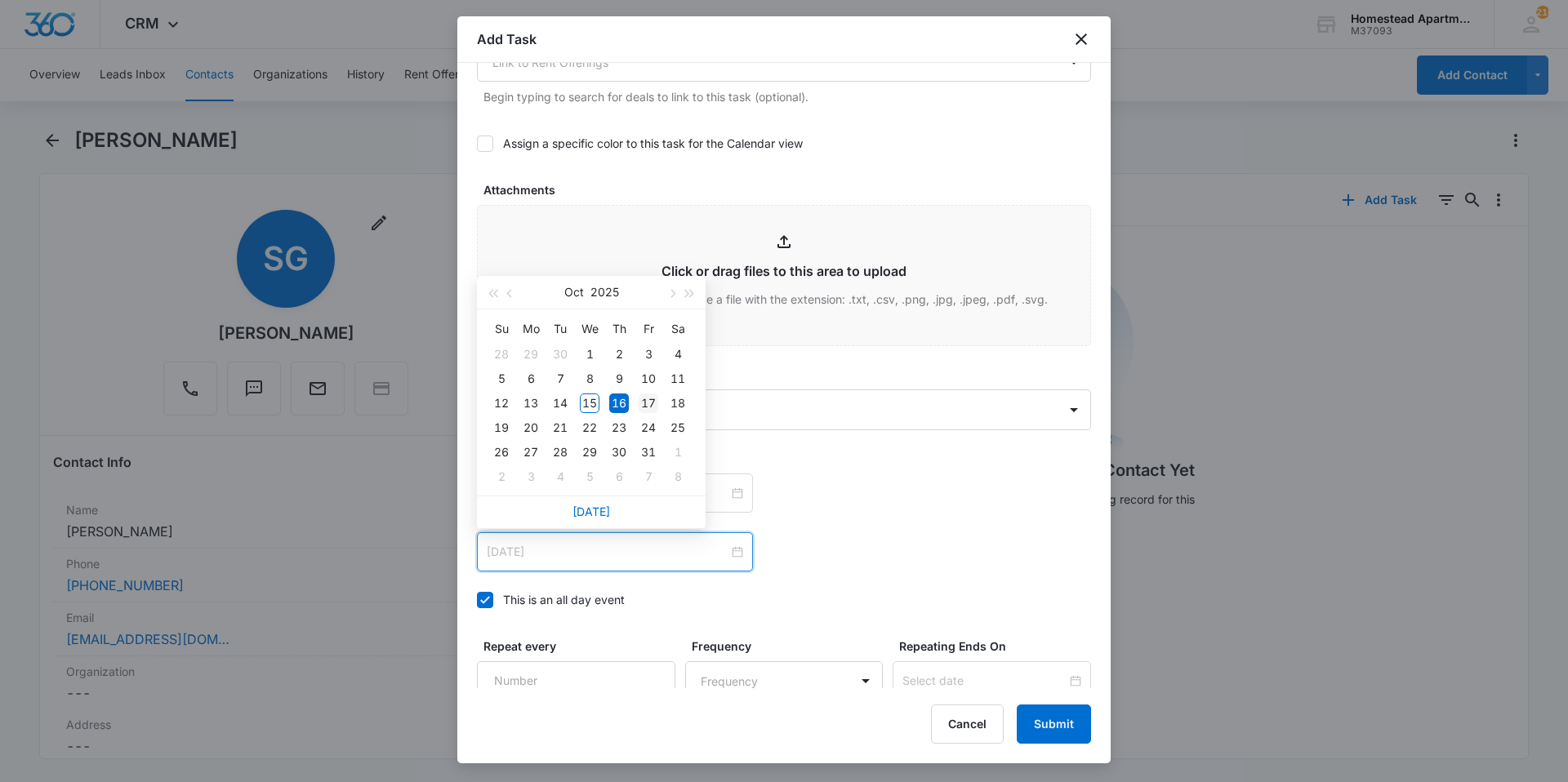
type input "[DATE]"
click at [642, 396] on div "17" at bounding box center [648, 403] width 20 height 20
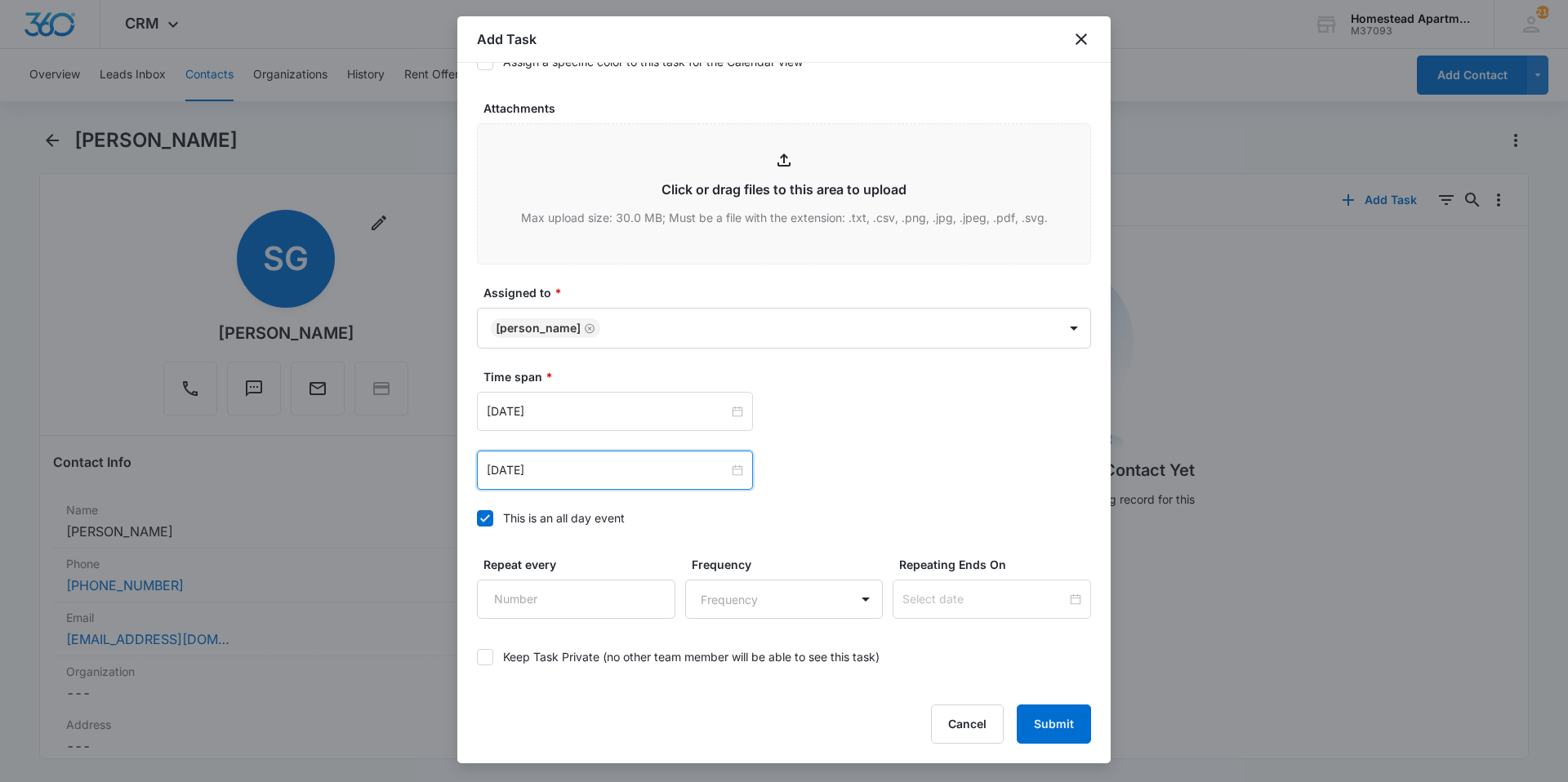
scroll to position [886, 0]
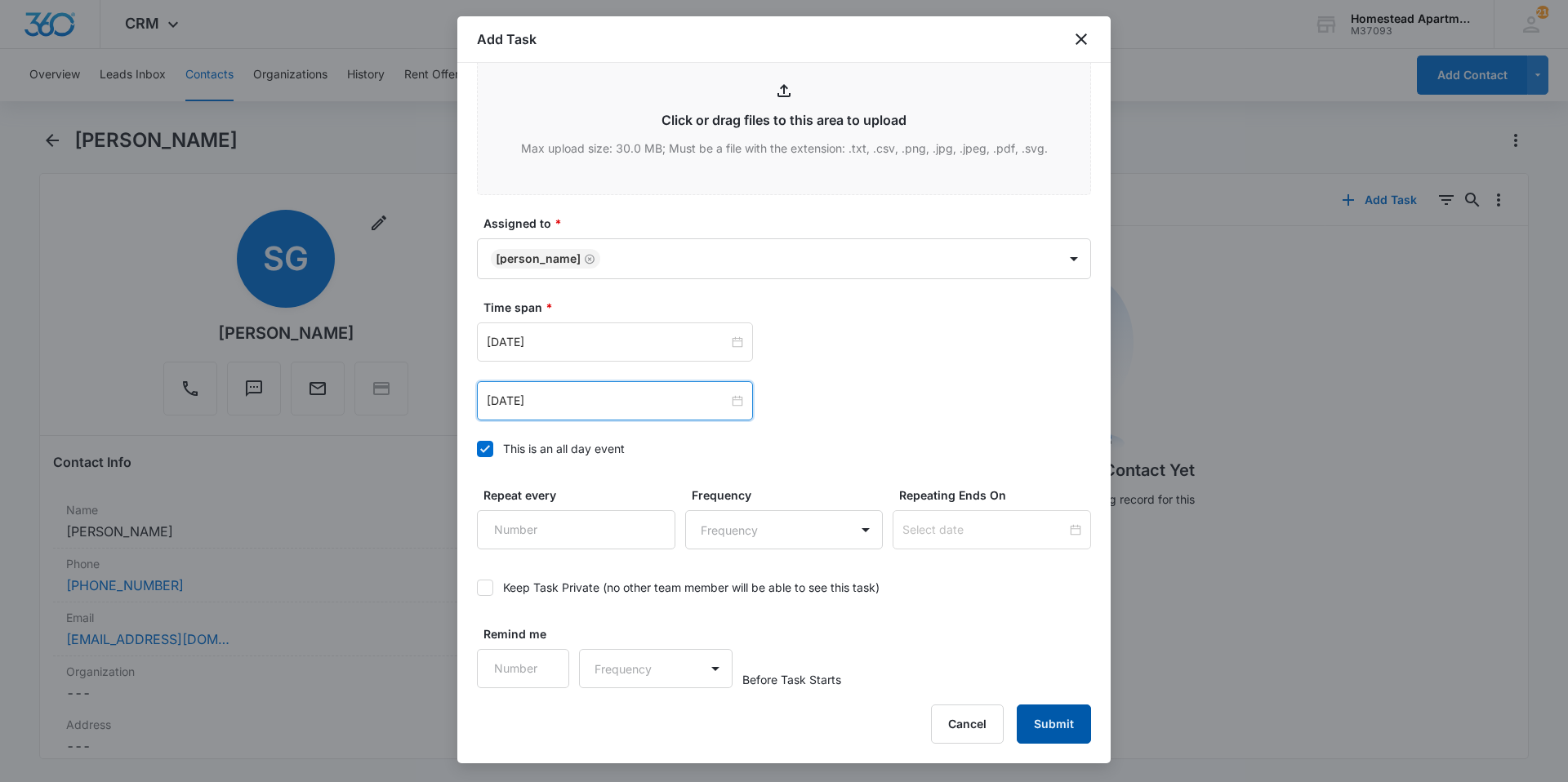
click at [1063, 722] on button "Submit" at bounding box center [1054, 725] width 74 height 40
